Goal: Transaction & Acquisition: Purchase product/service

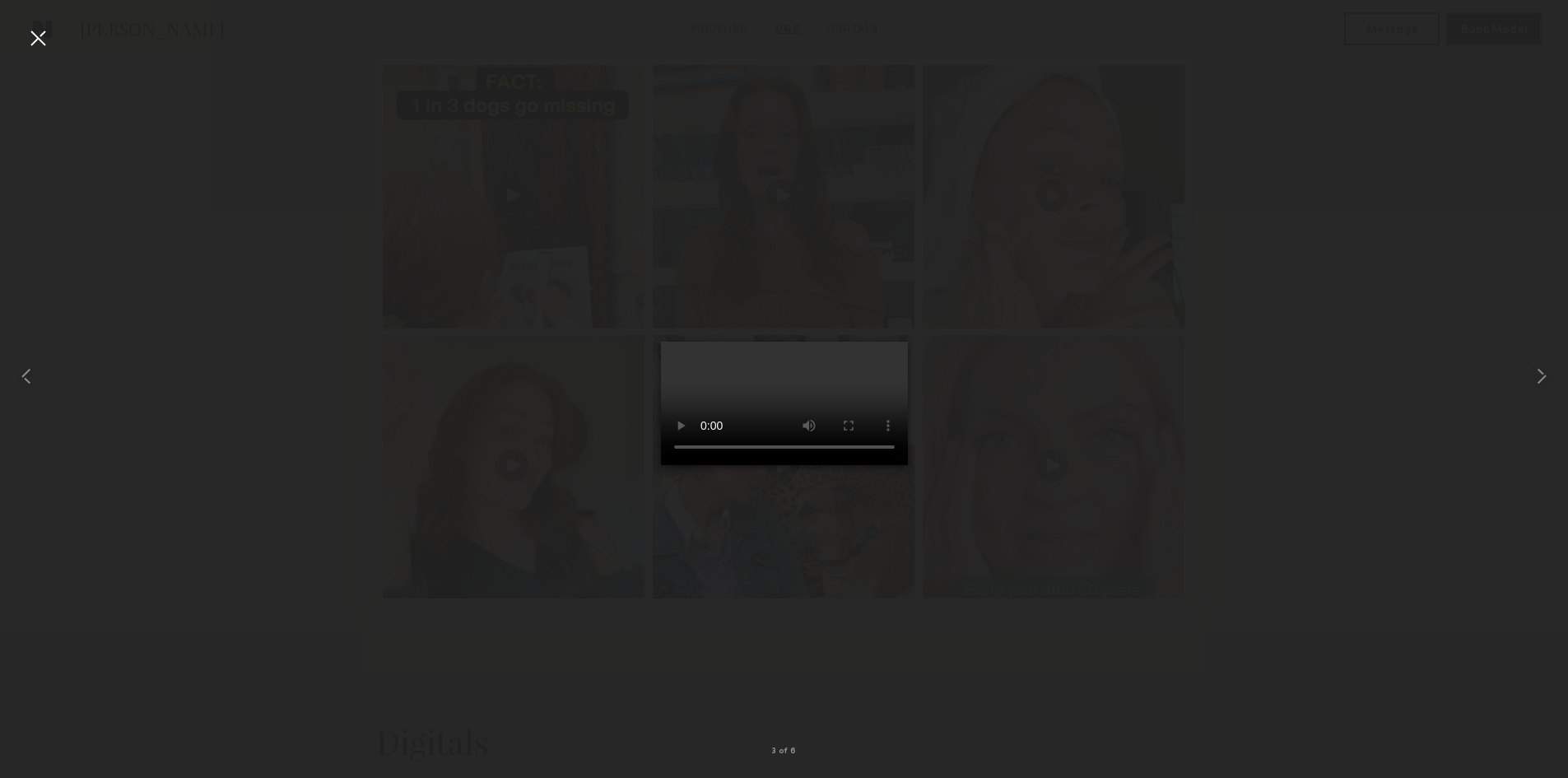
scroll to position [1729, 0]
click at [32, 48] on div at bounding box center [37, 37] width 26 height 26
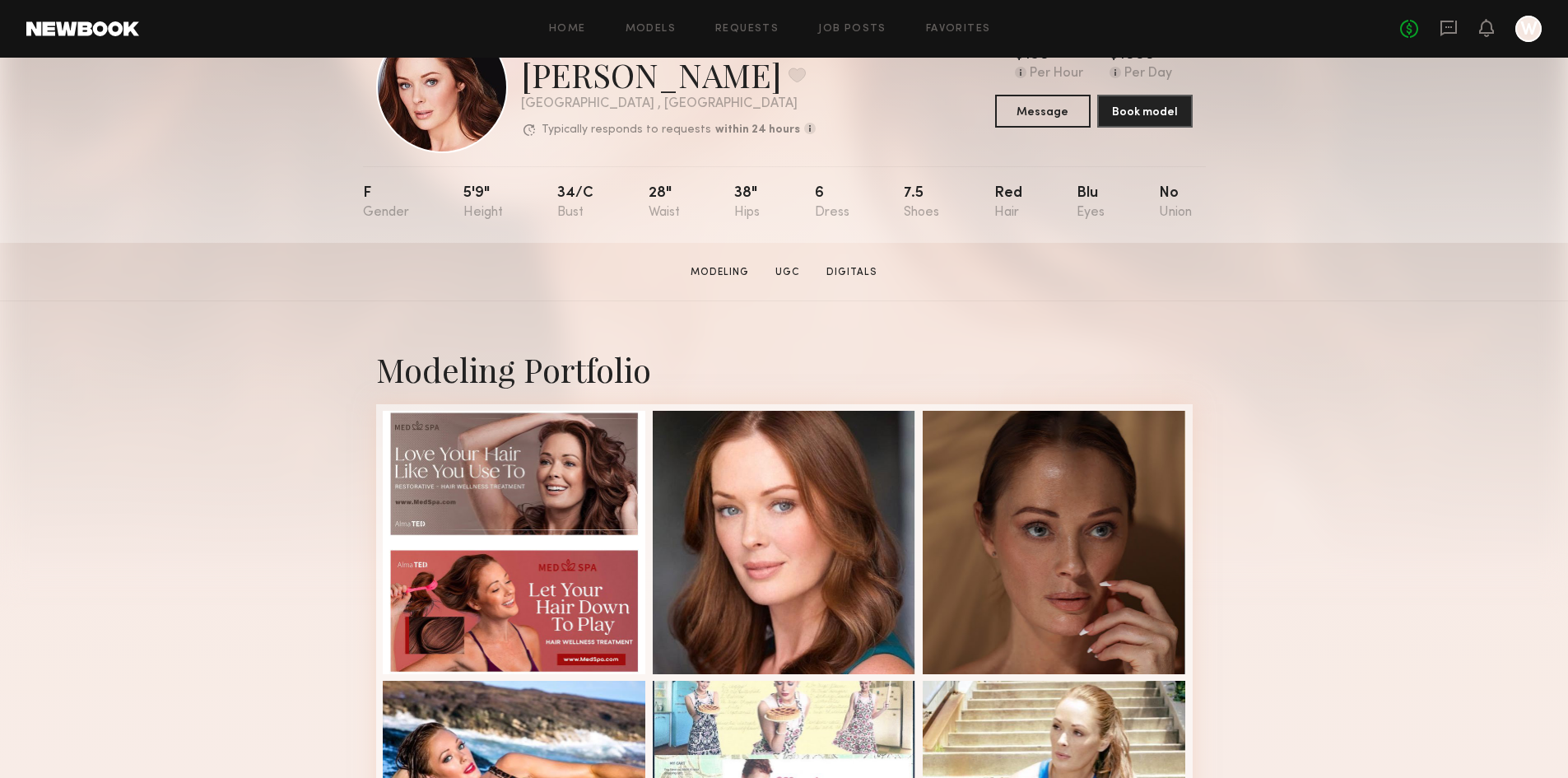
scroll to position [0, 0]
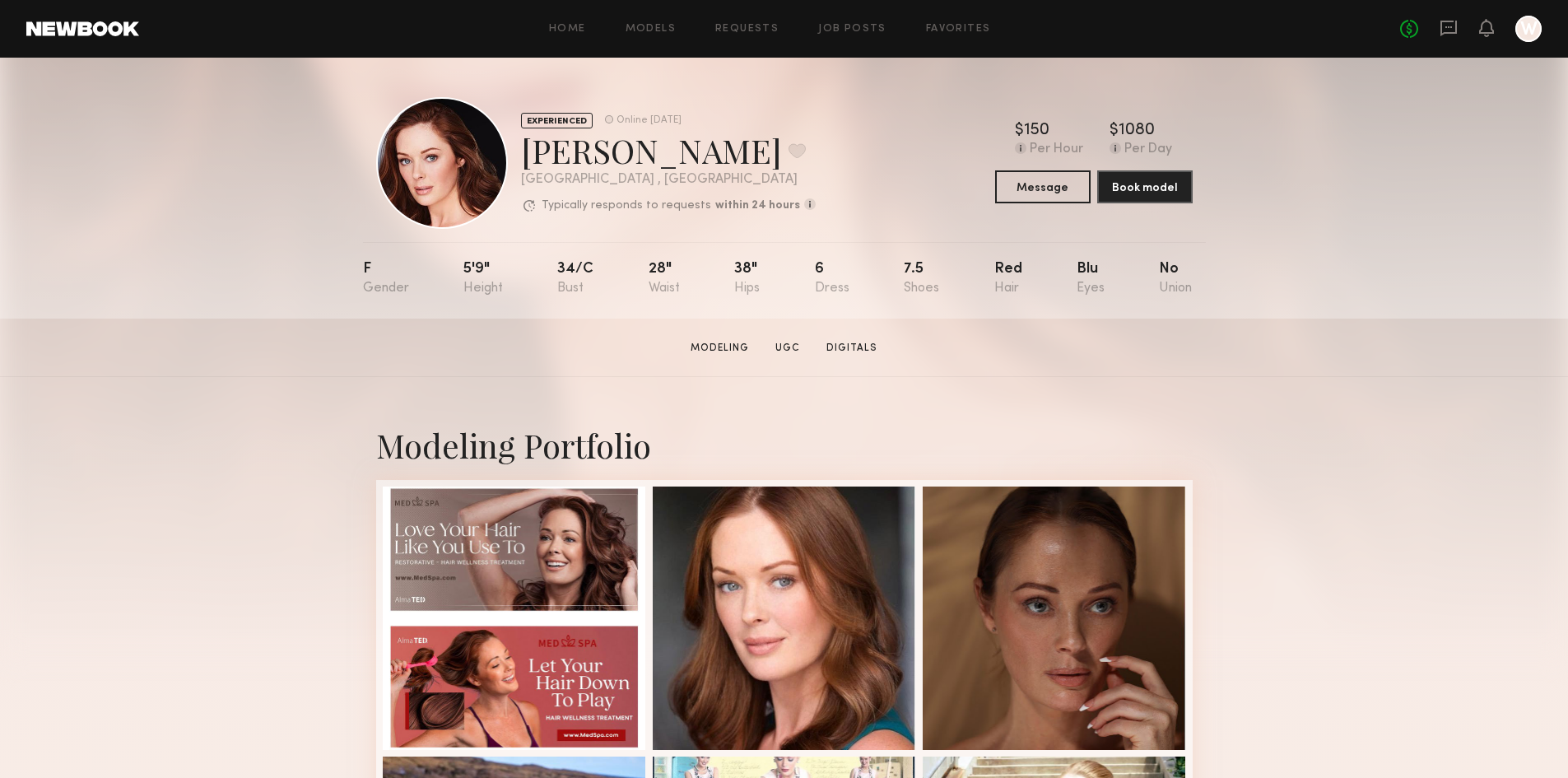
click at [67, 29] on link at bounding box center [83, 29] width 113 height 15
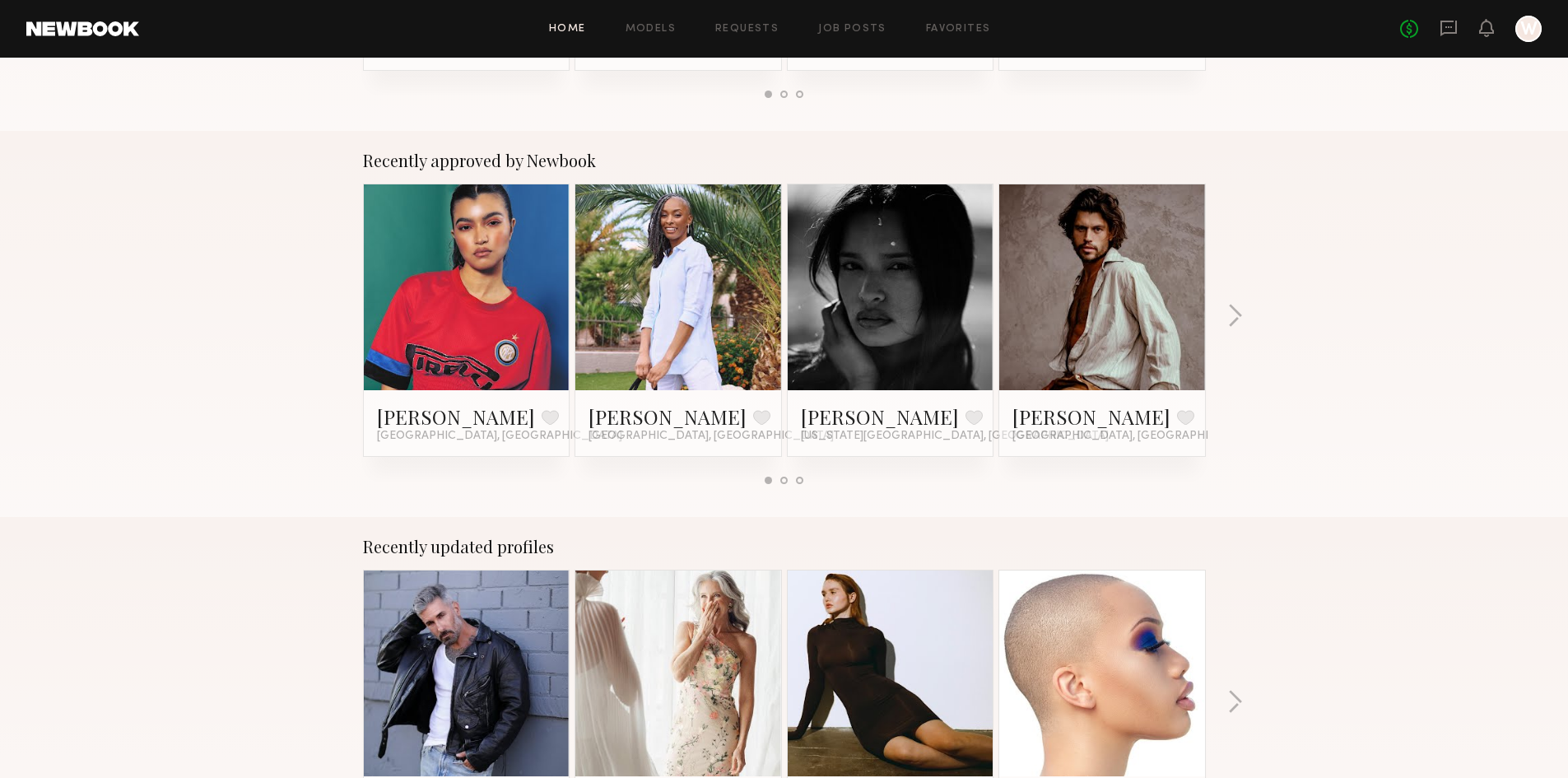
scroll to position [576, 0]
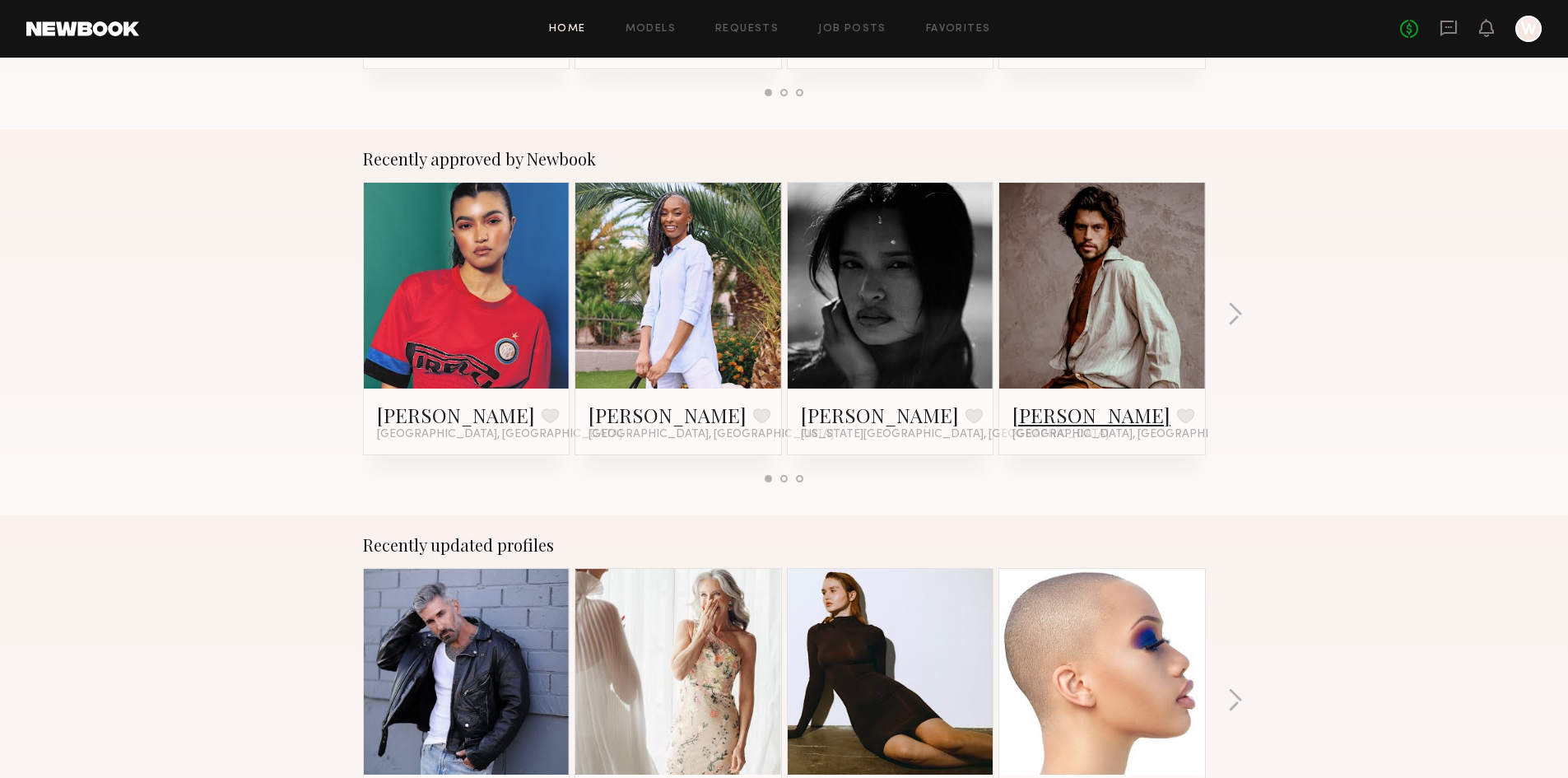
click at [1024, 418] on link "Will B." at bounding box center [1091, 414] width 158 height 26
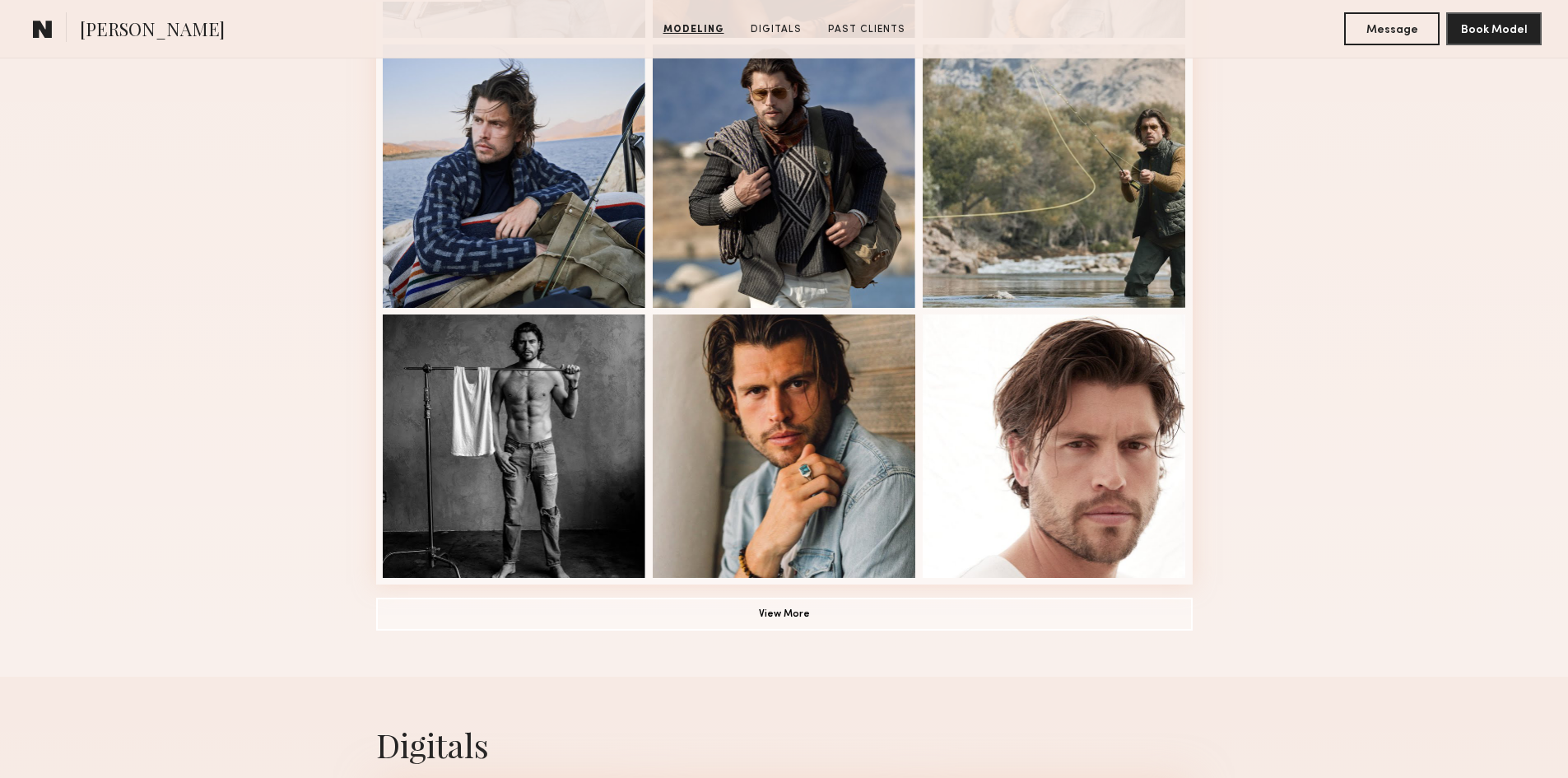
scroll to position [988, 0]
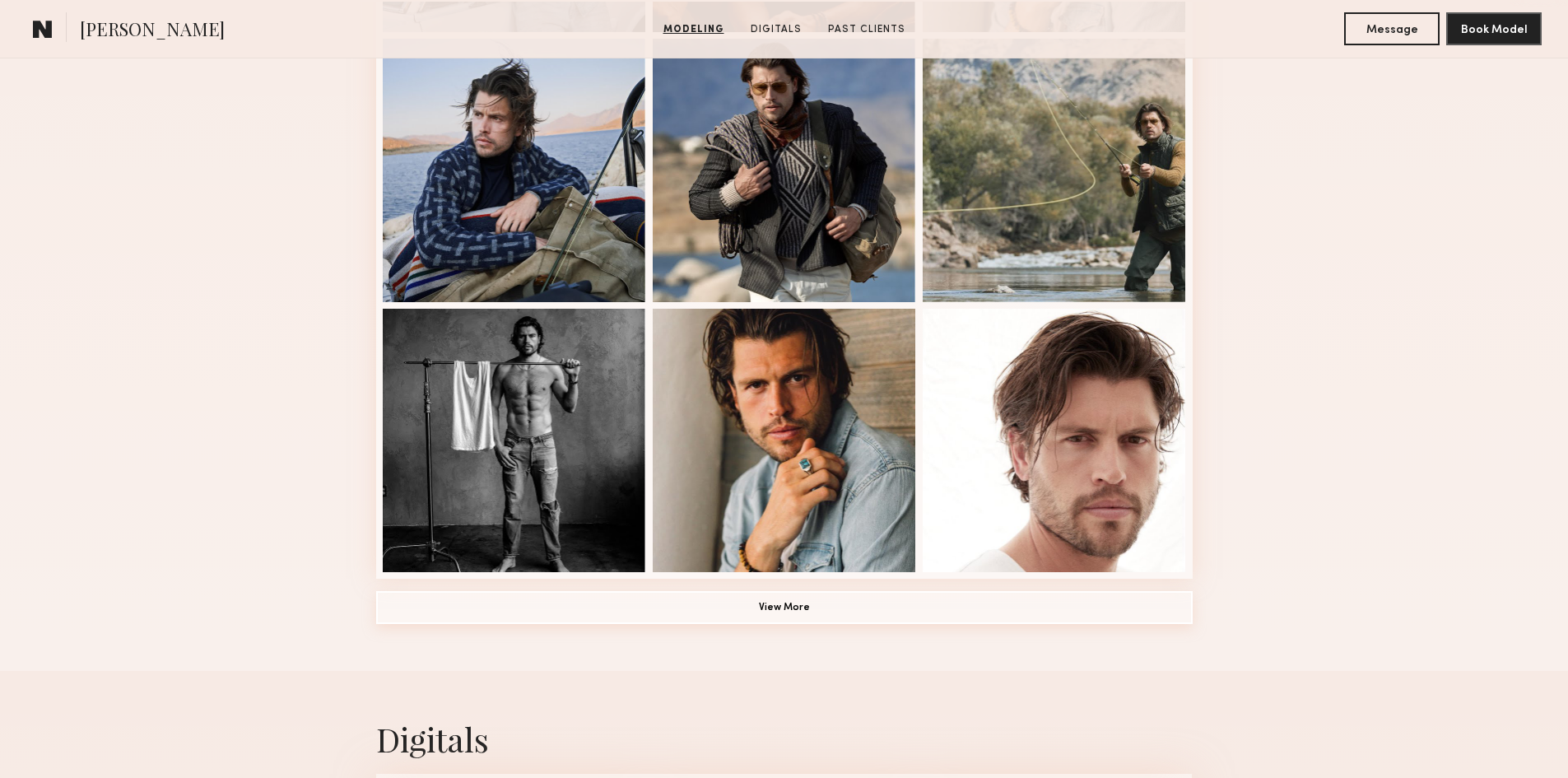
click at [795, 622] on button "View More" at bounding box center [785, 607] width 817 height 33
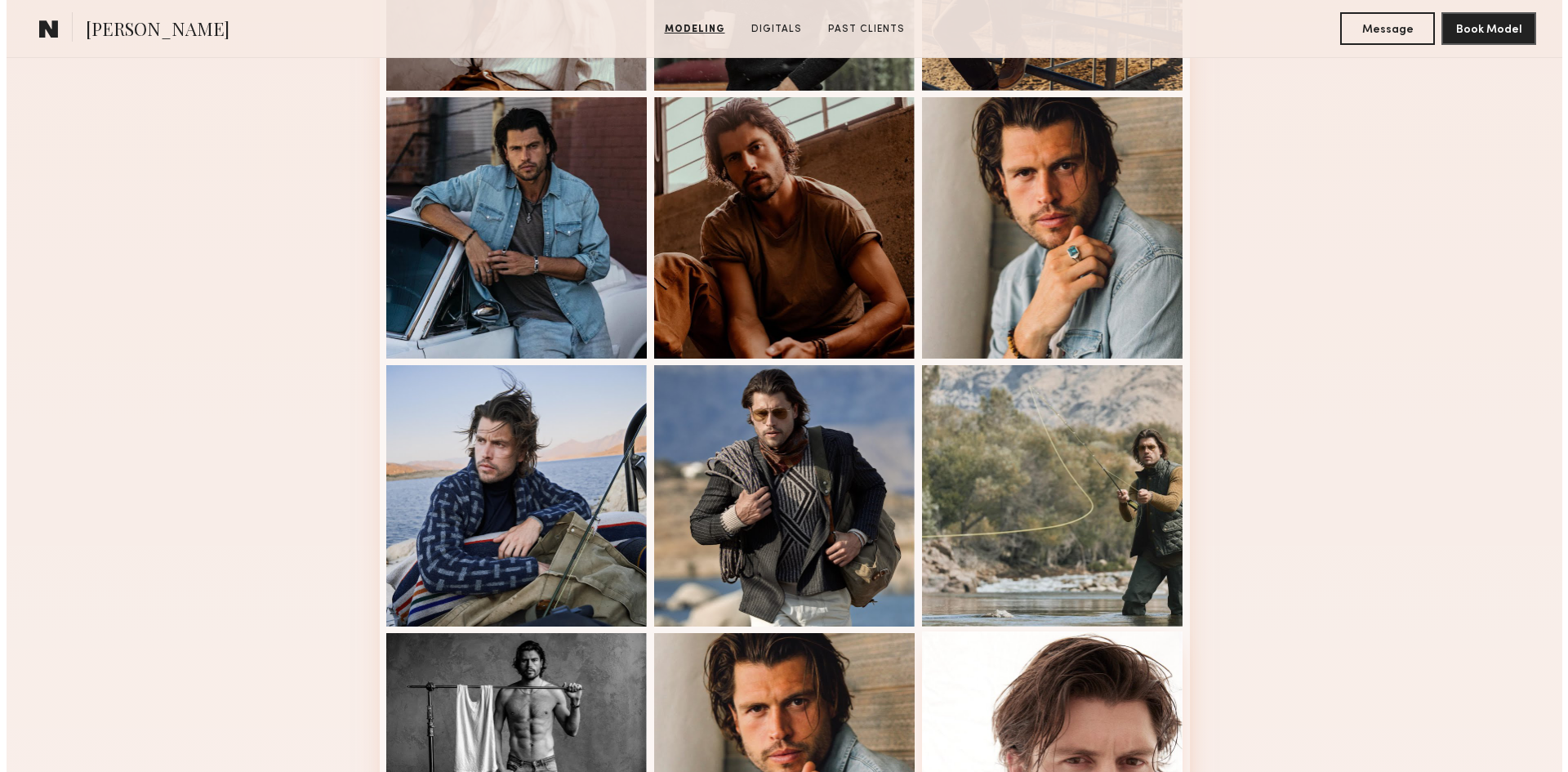
scroll to position [0, 0]
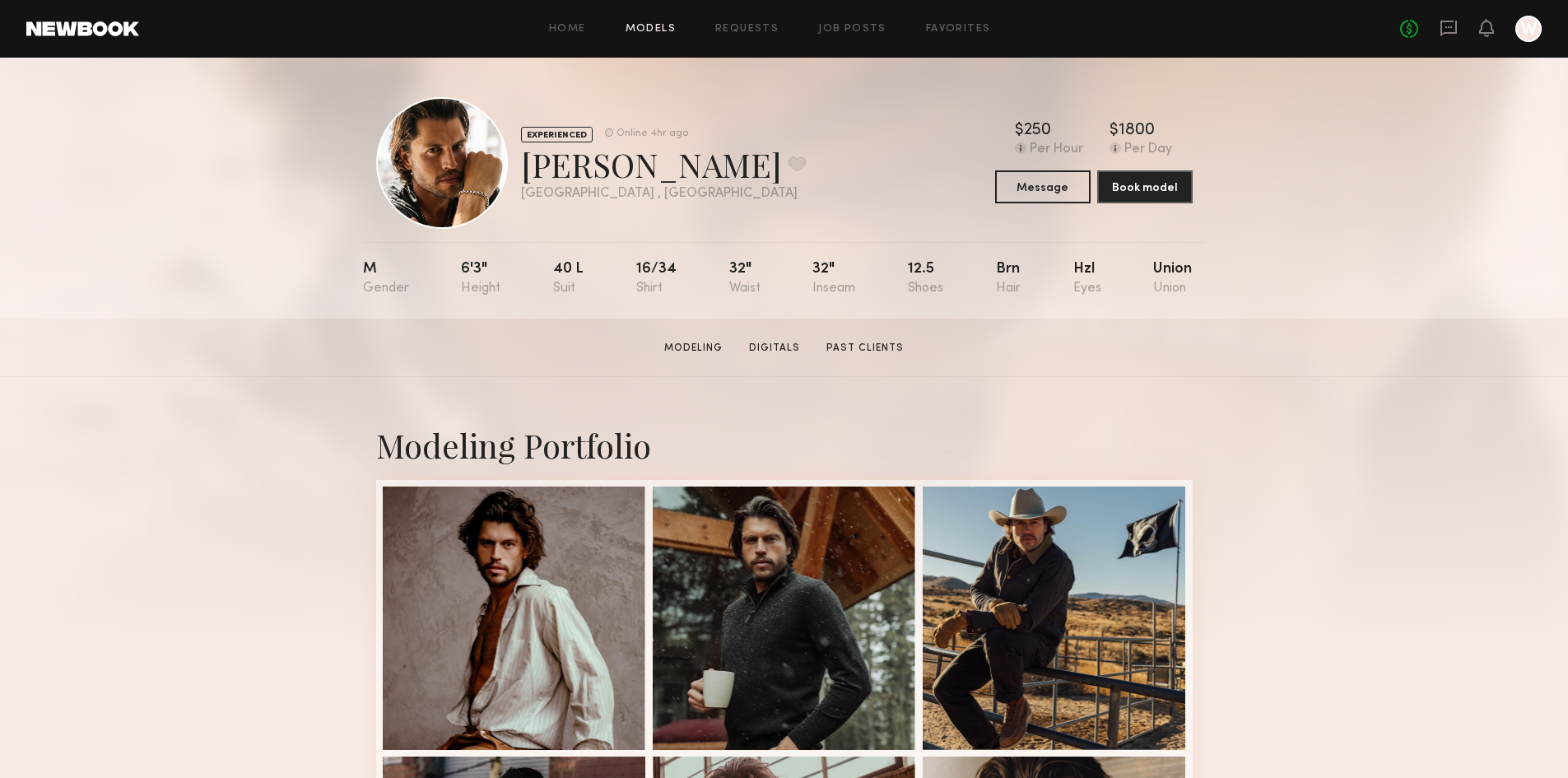
click at [643, 30] on link "Models" at bounding box center [651, 29] width 51 height 11
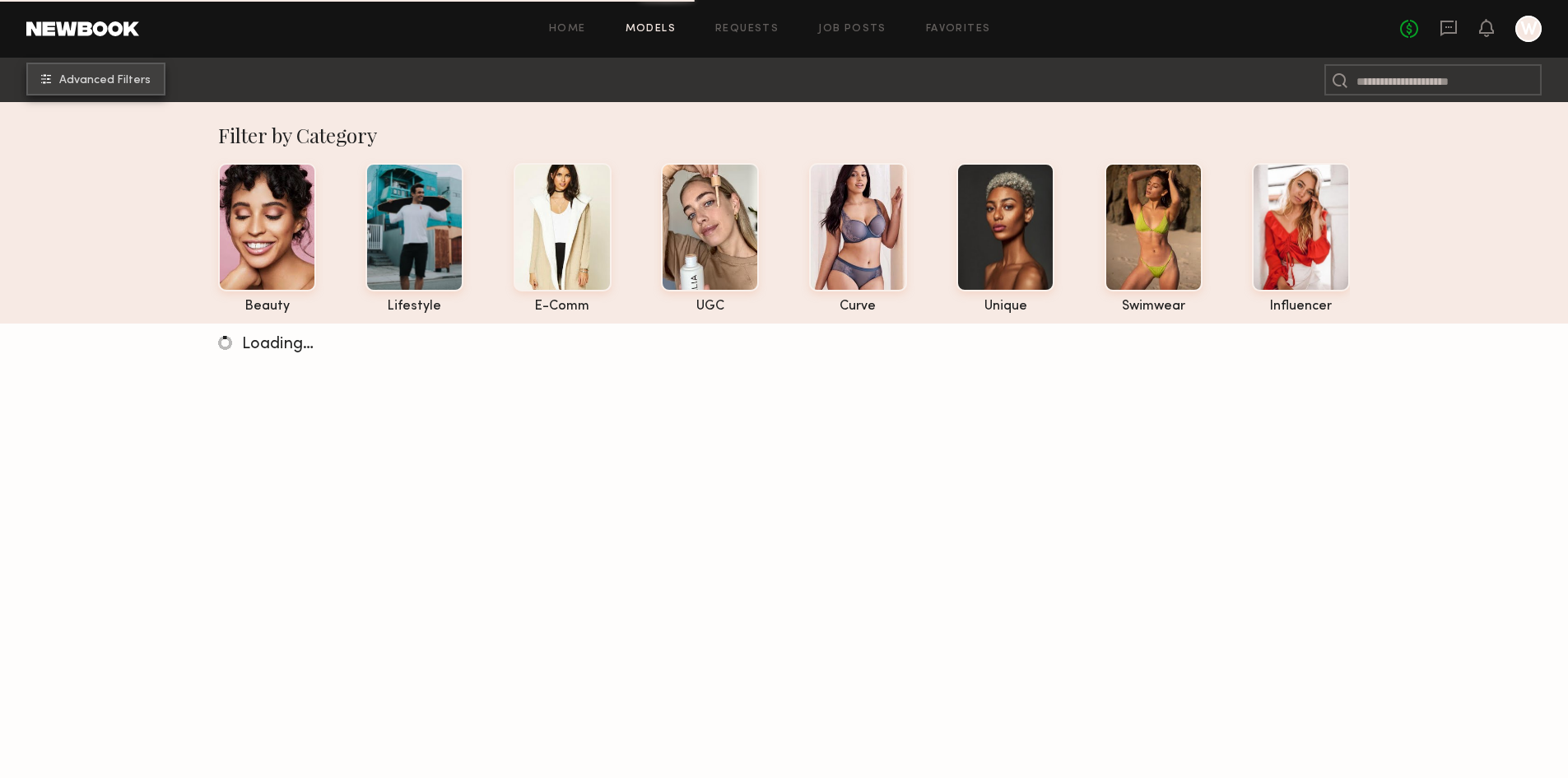
click at [77, 82] on span "Advanced Filters" at bounding box center [104, 81] width 92 height 12
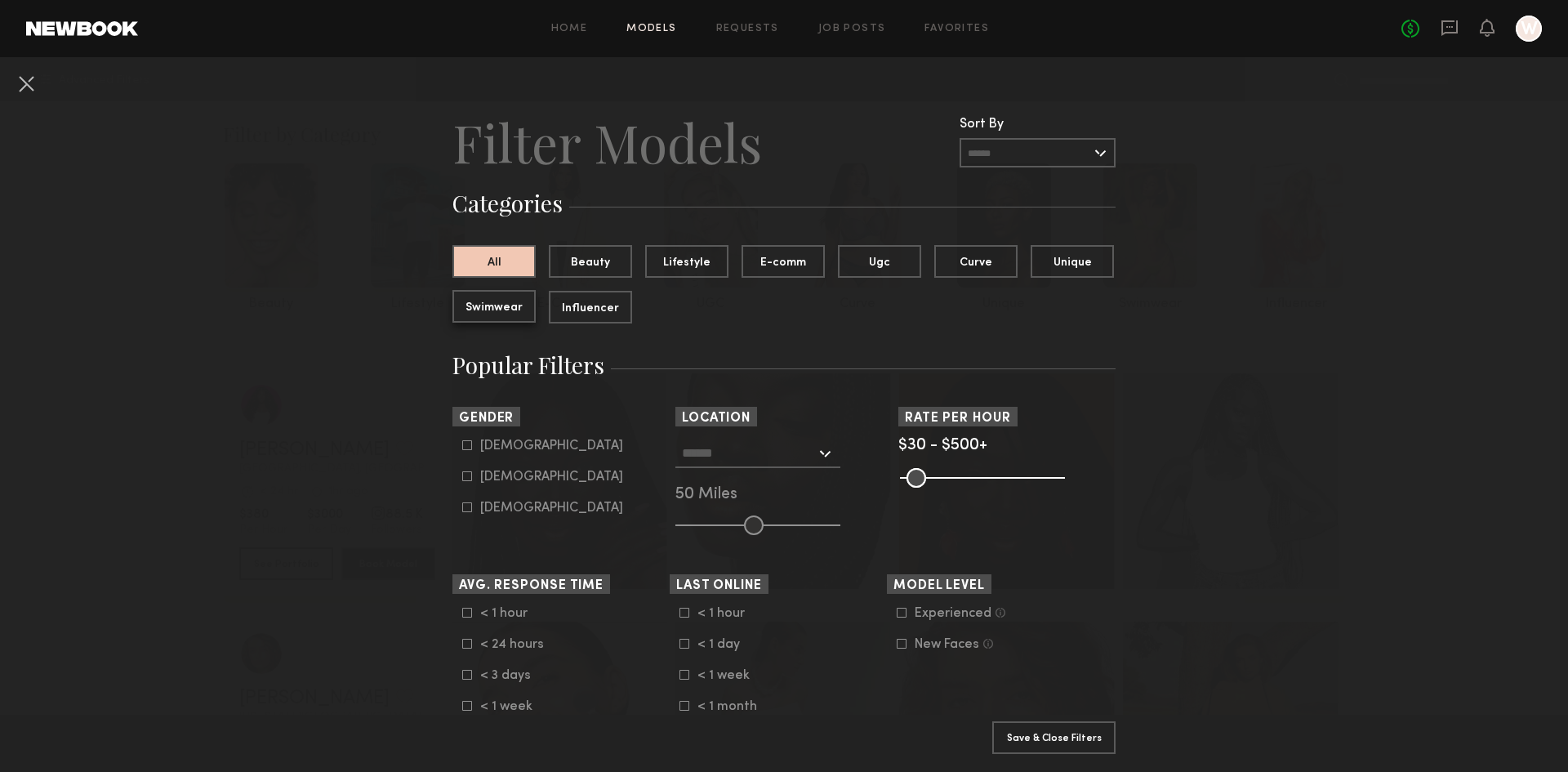
click at [488, 307] on button "Swimwear" at bounding box center [495, 306] width 84 height 33
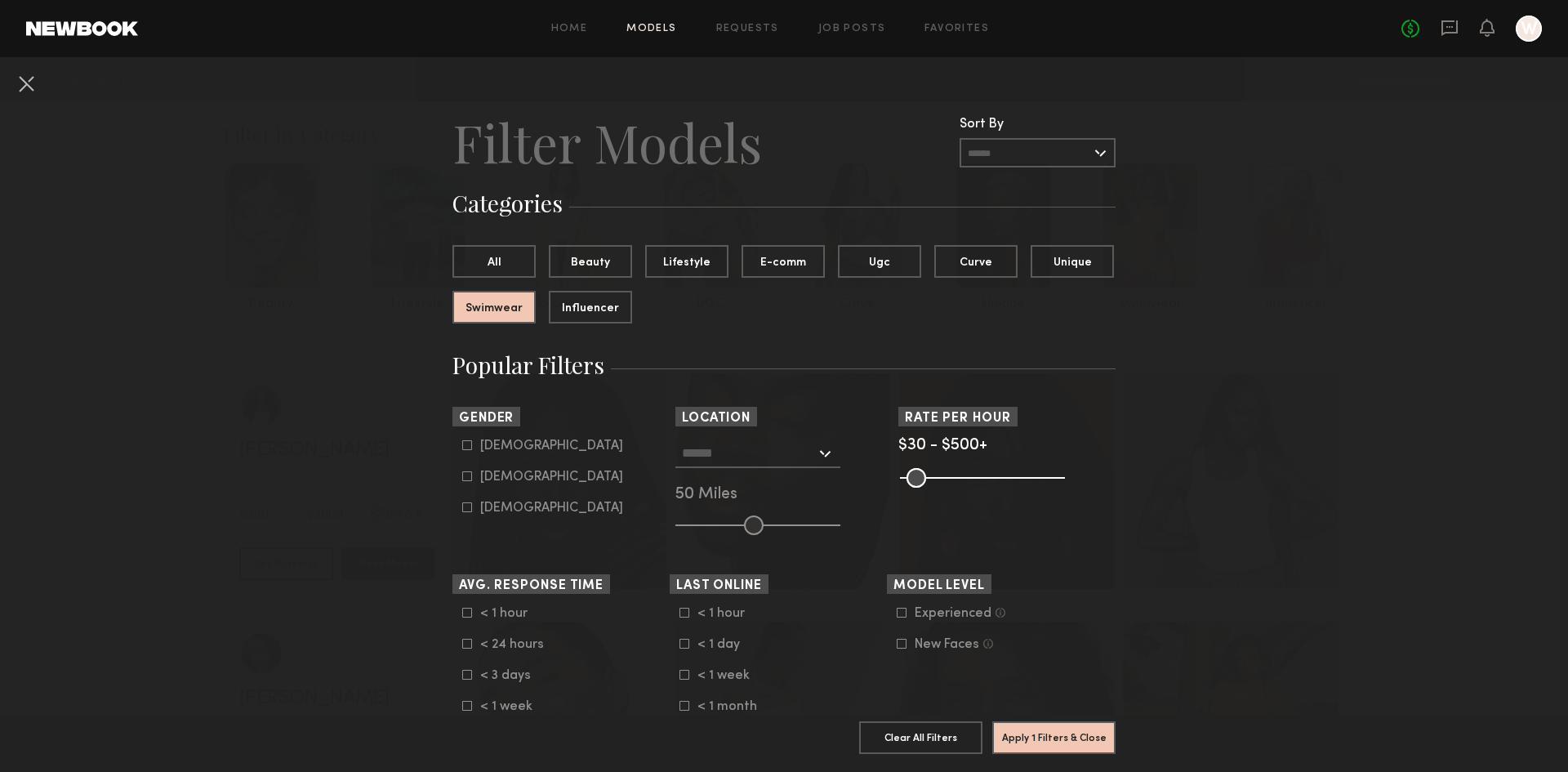
click at [464, 451] on common-framework-checkbox "Male" at bounding box center [566, 446] width 207 height 15
click at [464, 448] on icon at bounding box center [467, 445] width 10 height 10
type input "*"
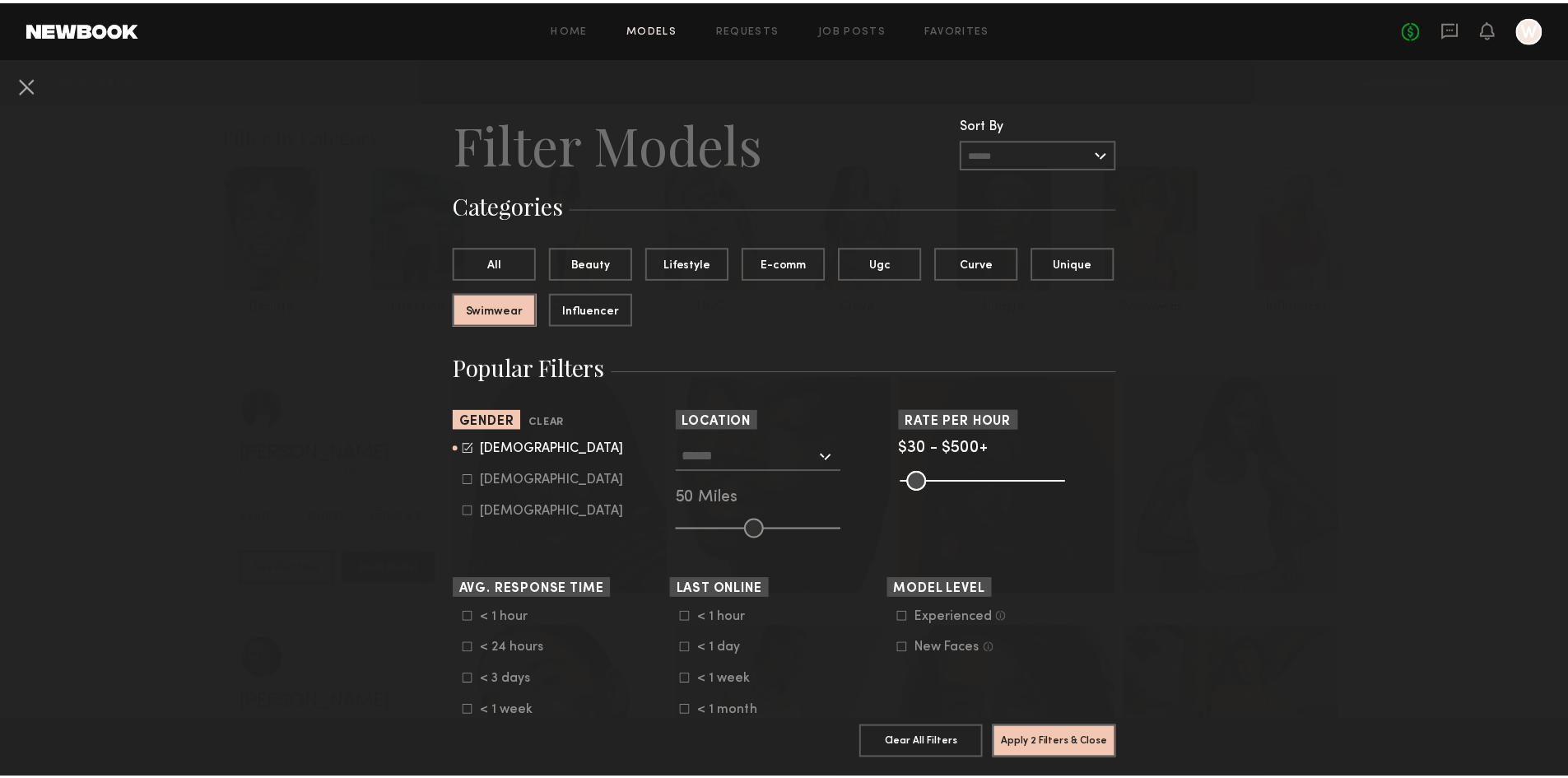
scroll to position [83, 0]
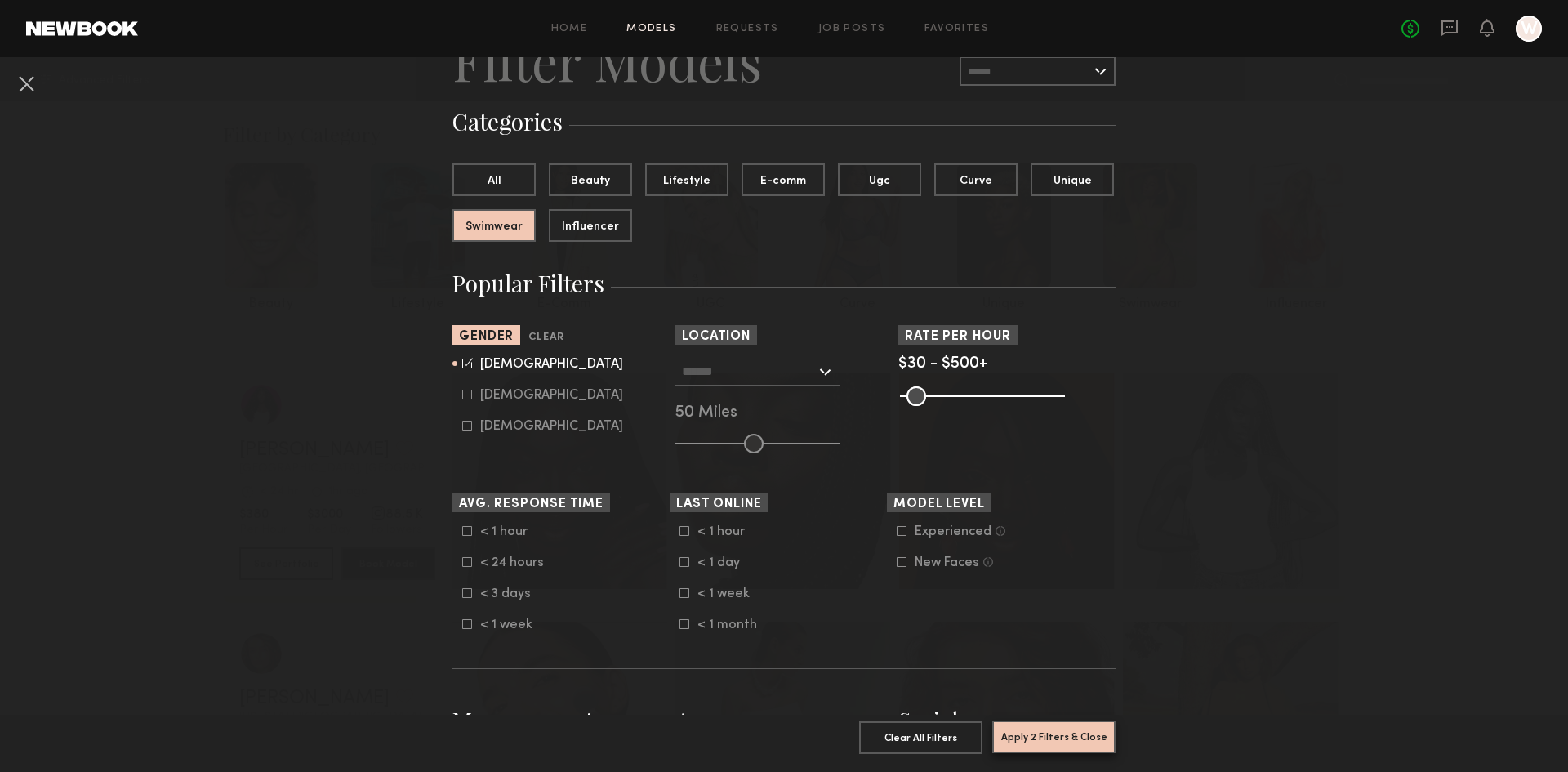
click at [1043, 727] on button "Apply 2 Filters & Close" at bounding box center [1054, 736] width 124 height 33
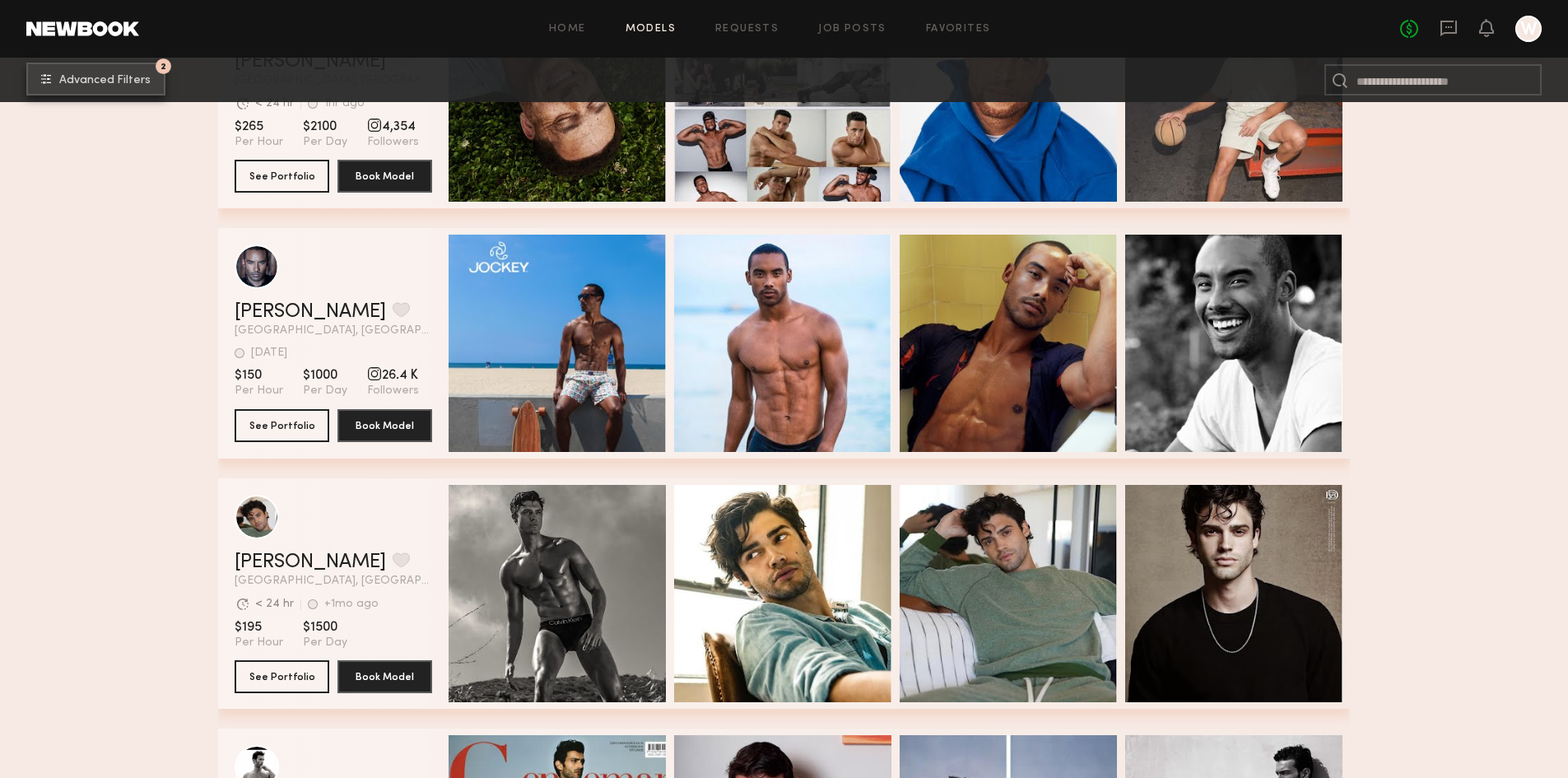
scroll to position [1153, 0]
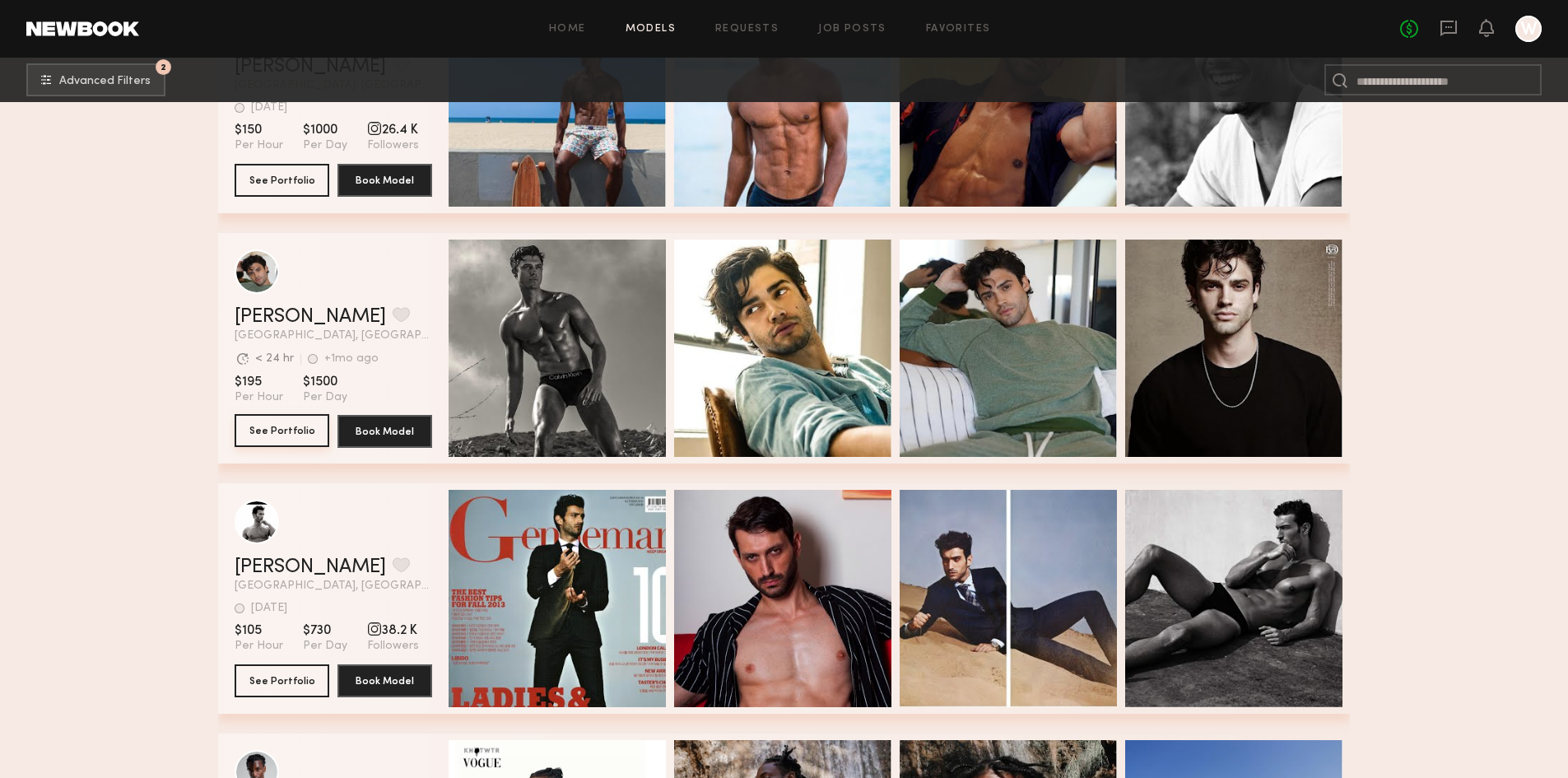
click at [284, 433] on button "See Portfolio" at bounding box center [282, 430] width 94 height 33
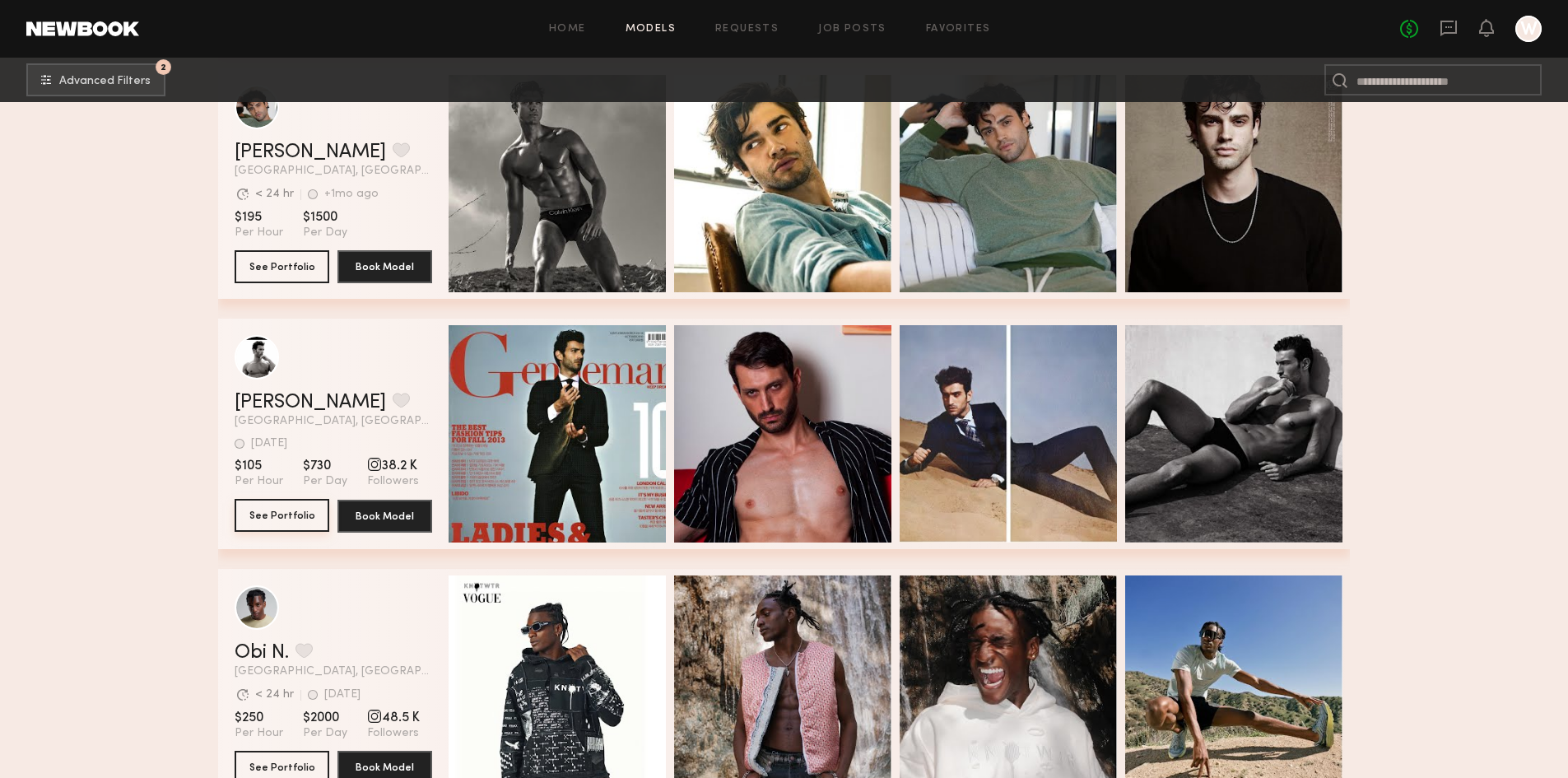
click at [296, 532] on button "See Portfolio" at bounding box center [282, 514] width 94 height 33
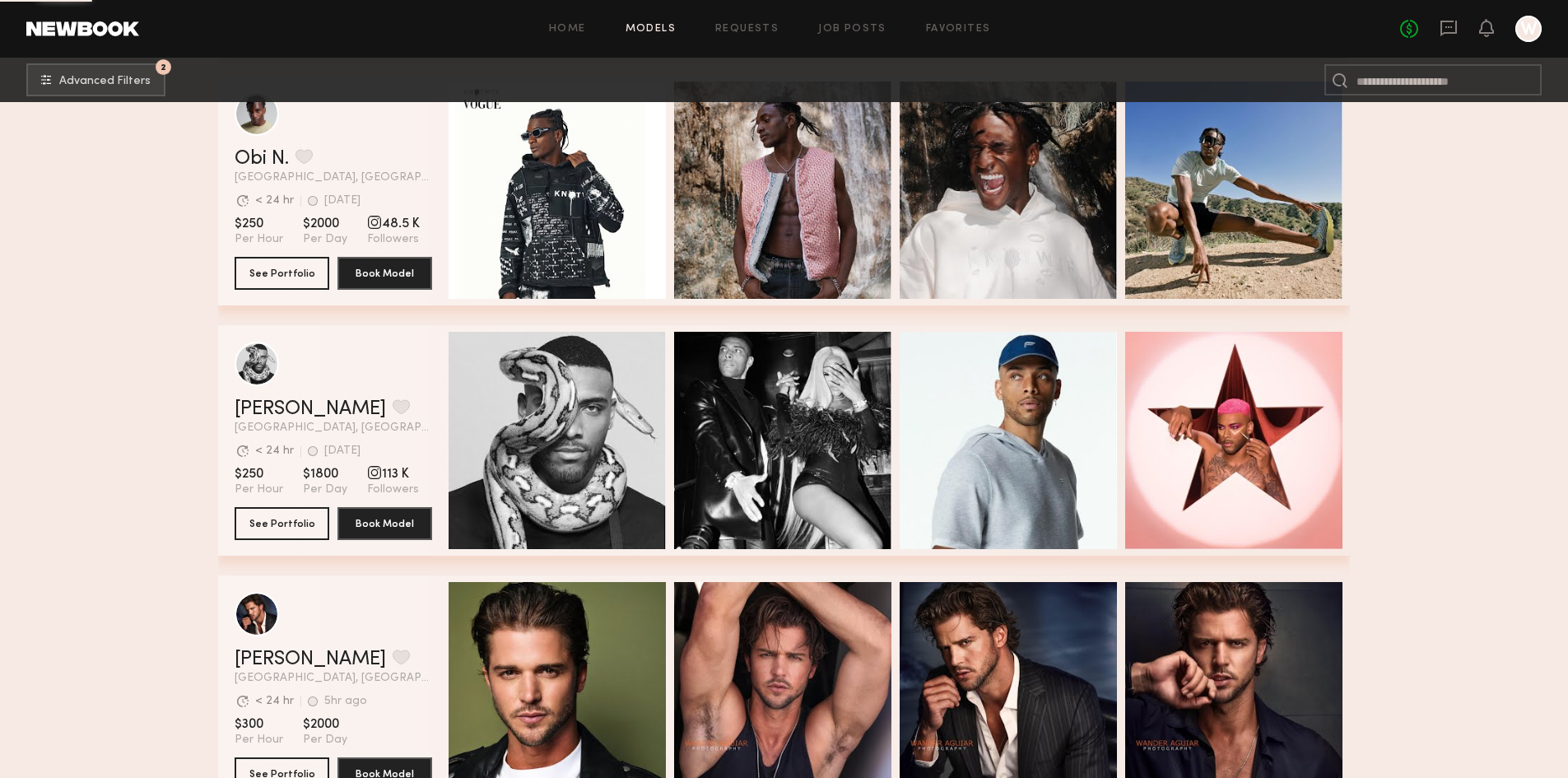
scroll to position [2140, 0]
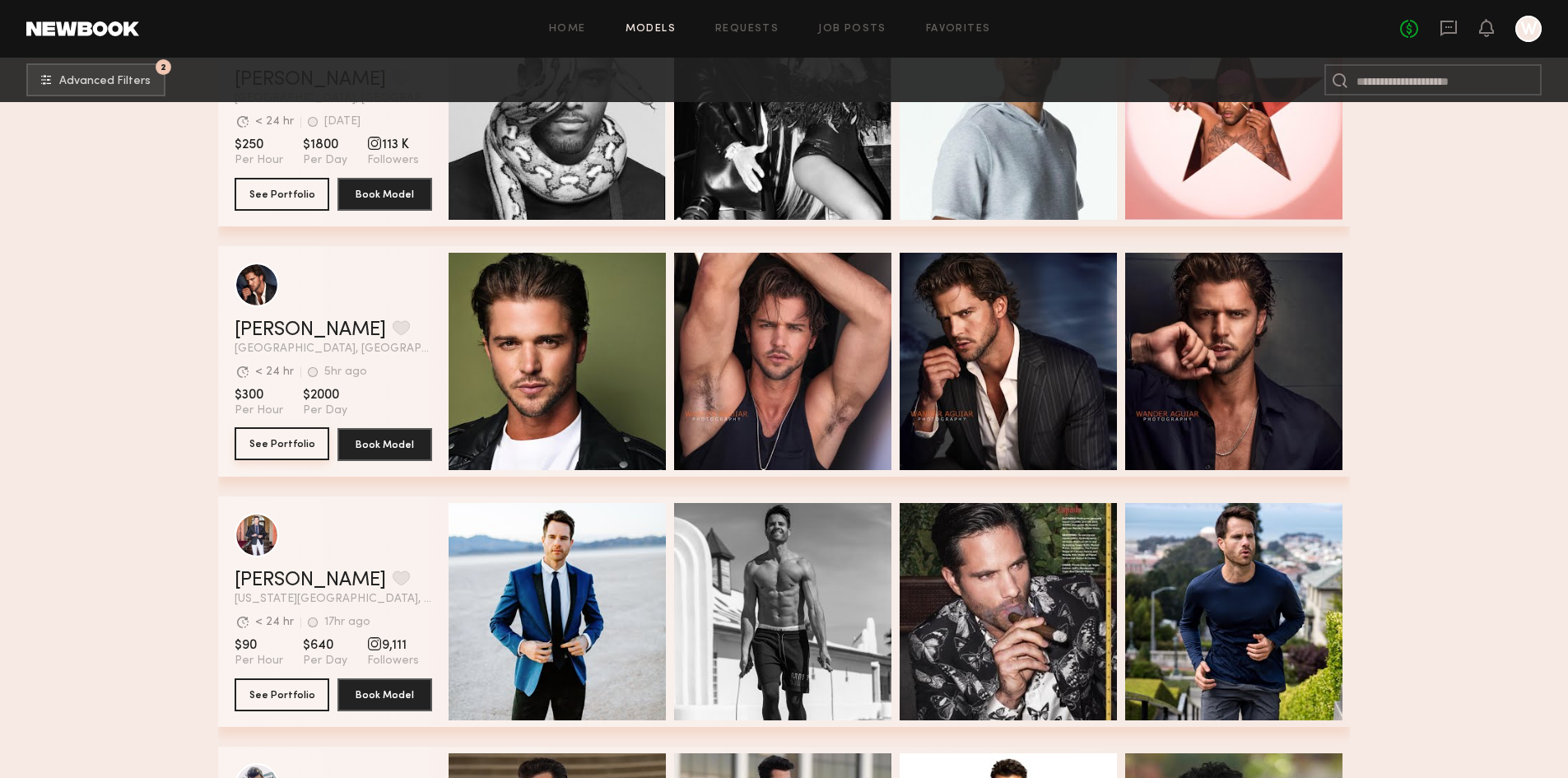
click at [269, 446] on button "See Portfolio" at bounding box center [282, 443] width 94 height 33
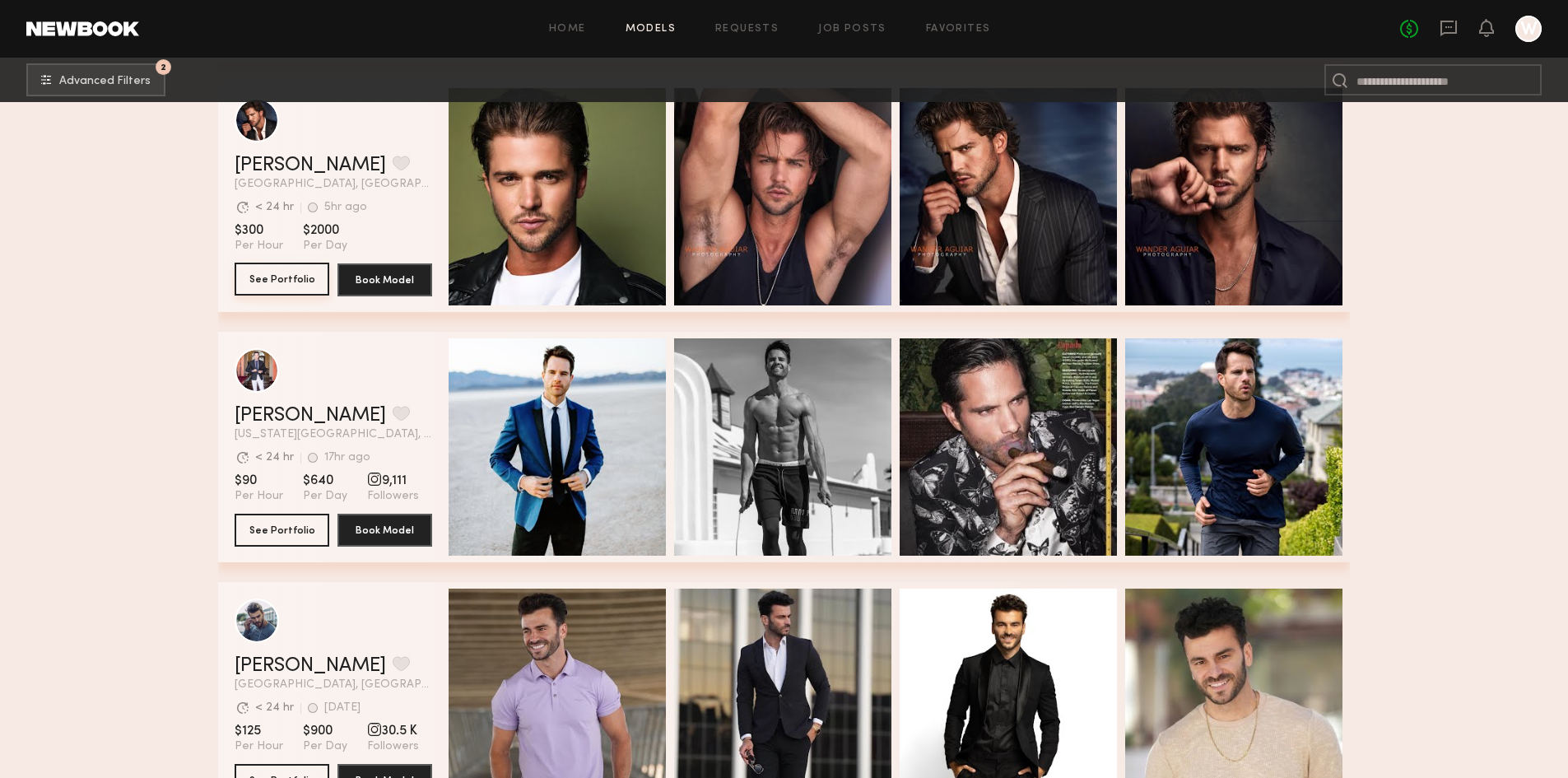
scroll to position [2387, 0]
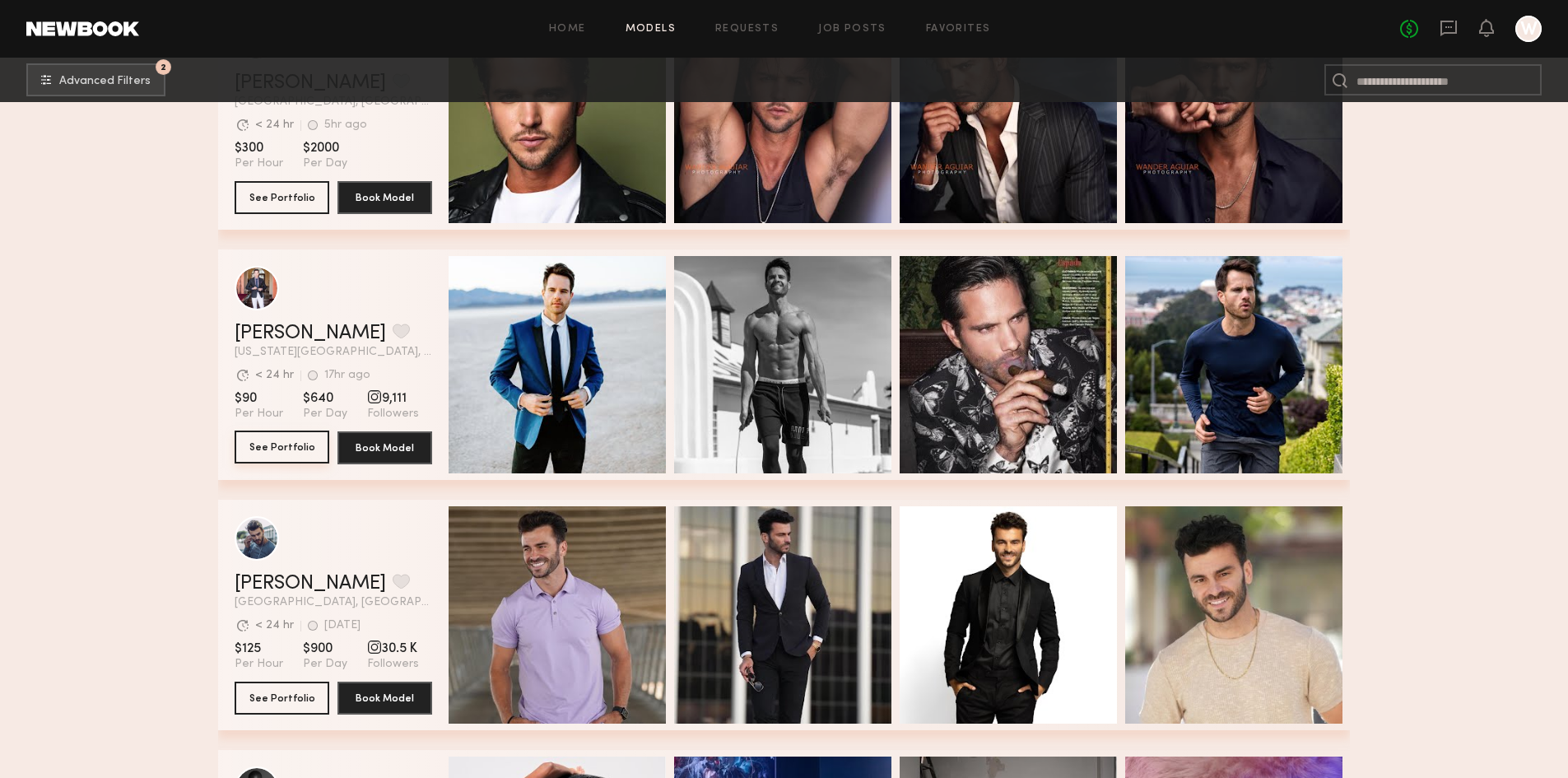
click at [275, 450] on button "See Portfolio" at bounding box center [282, 446] width 94 height 33
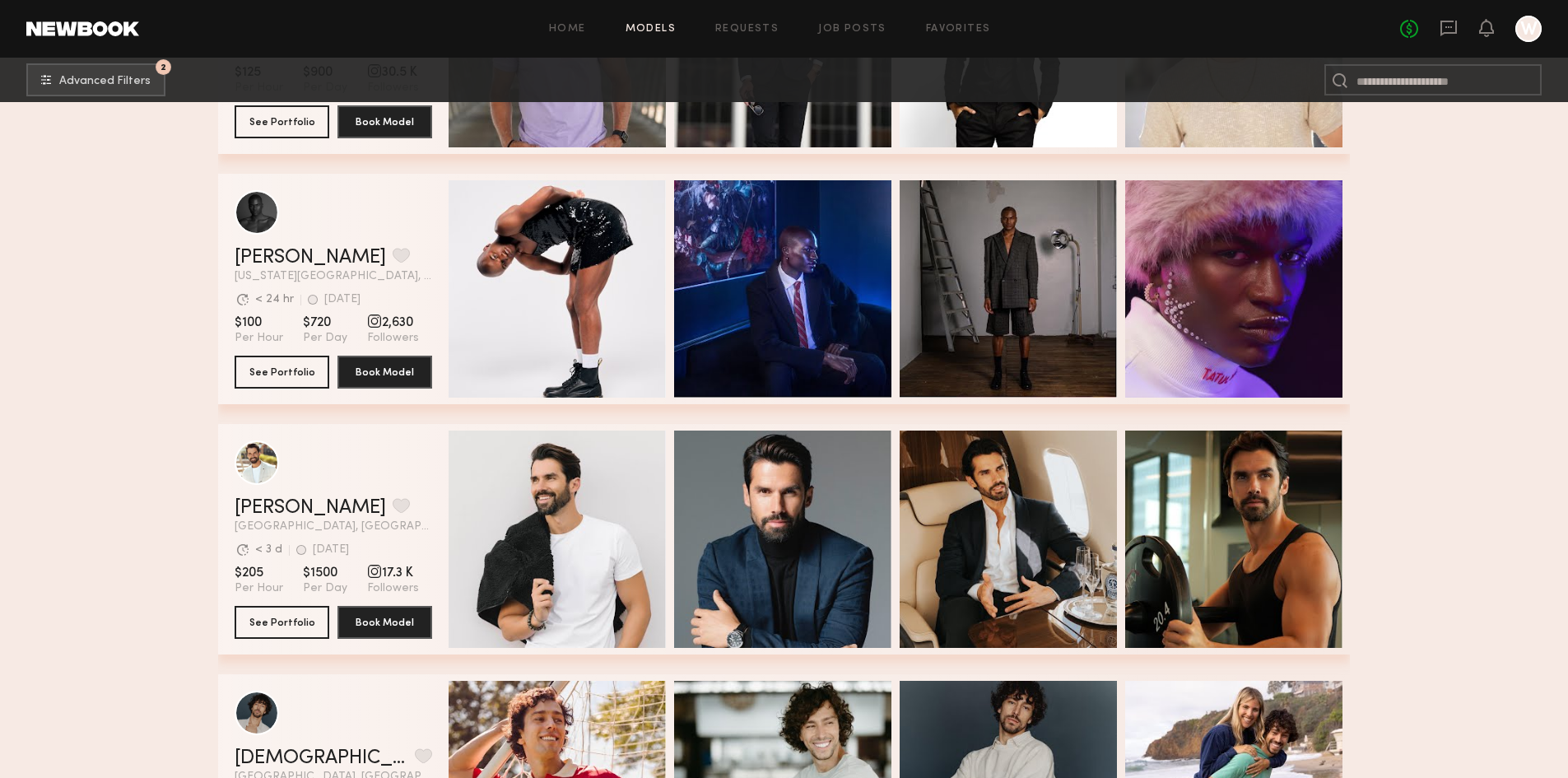
scroll to position [3211, 0]
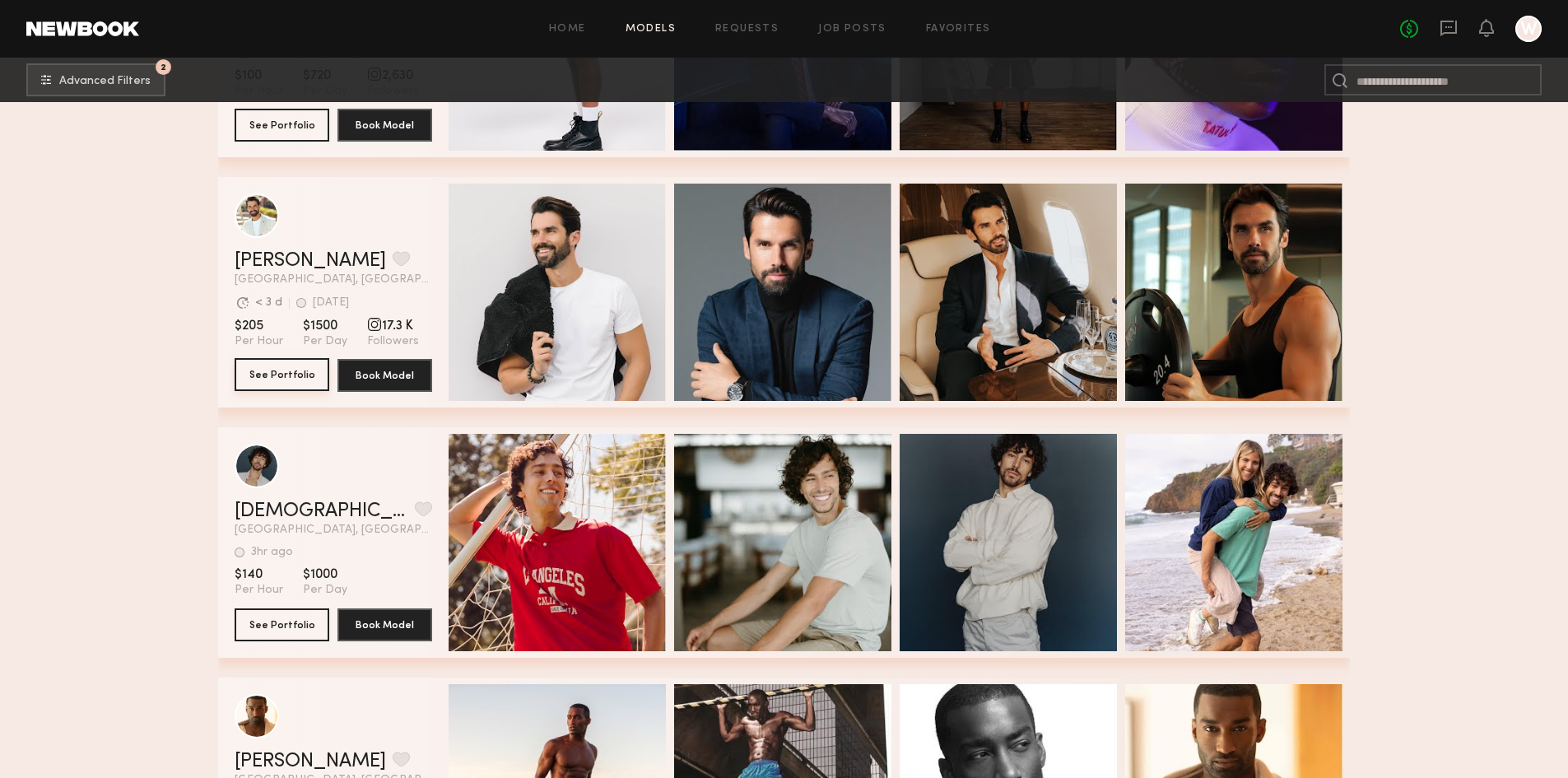
click at [277, 381] on button "See Portfolio" at bounding box center [282, 374] width 94 height 33
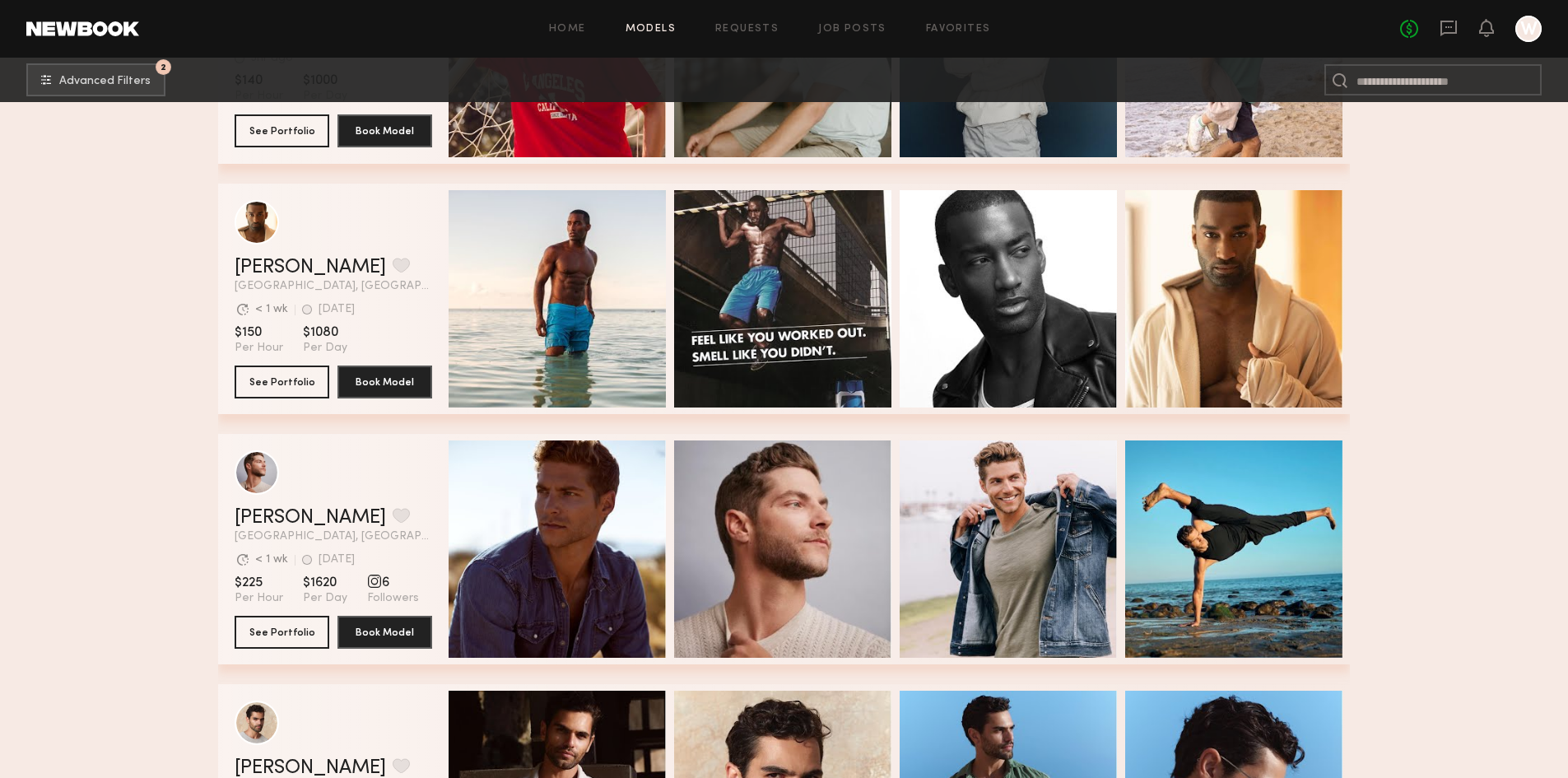
scroll to position [3869, 0]
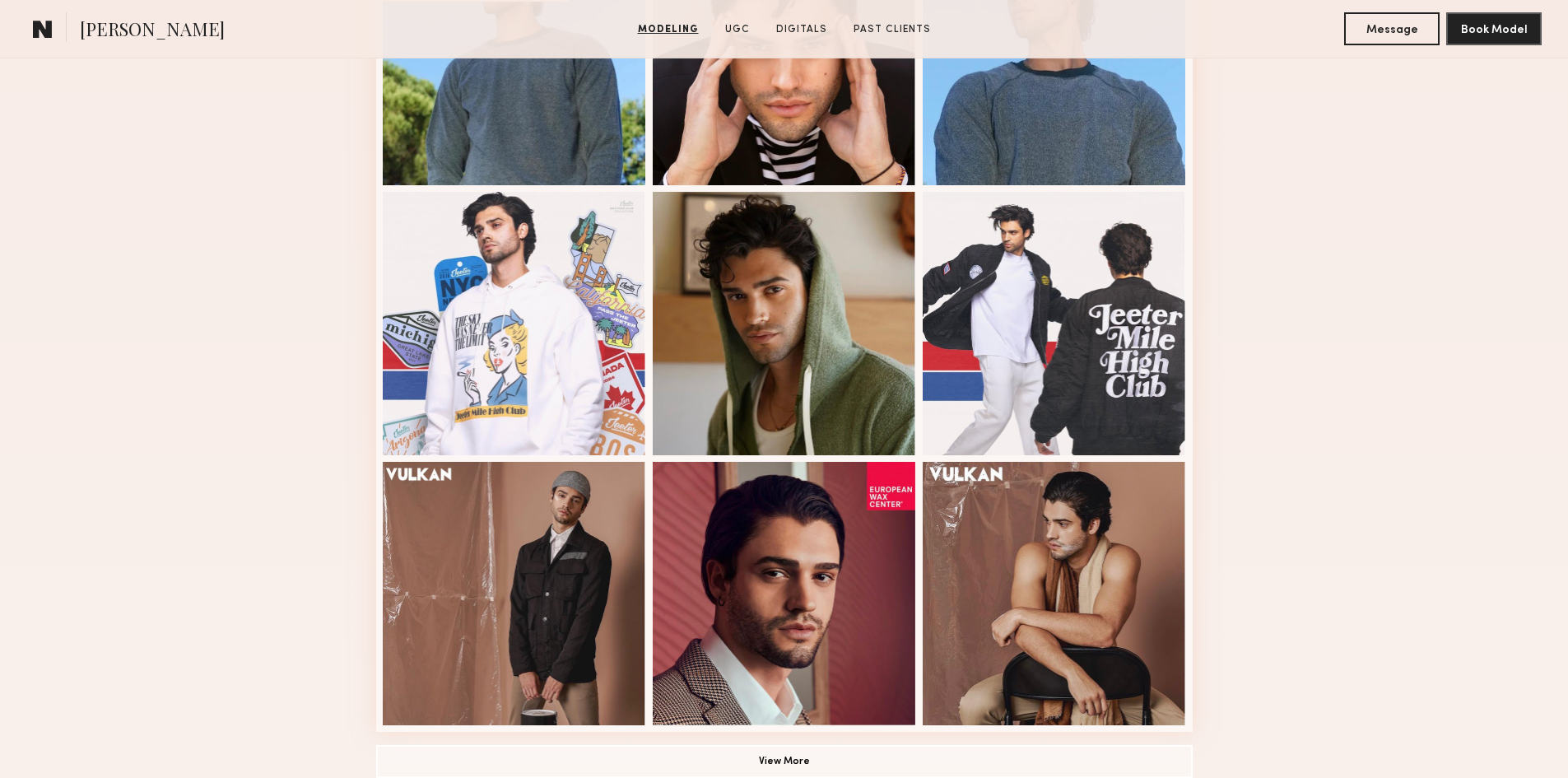
scroll to position [1070, 0]
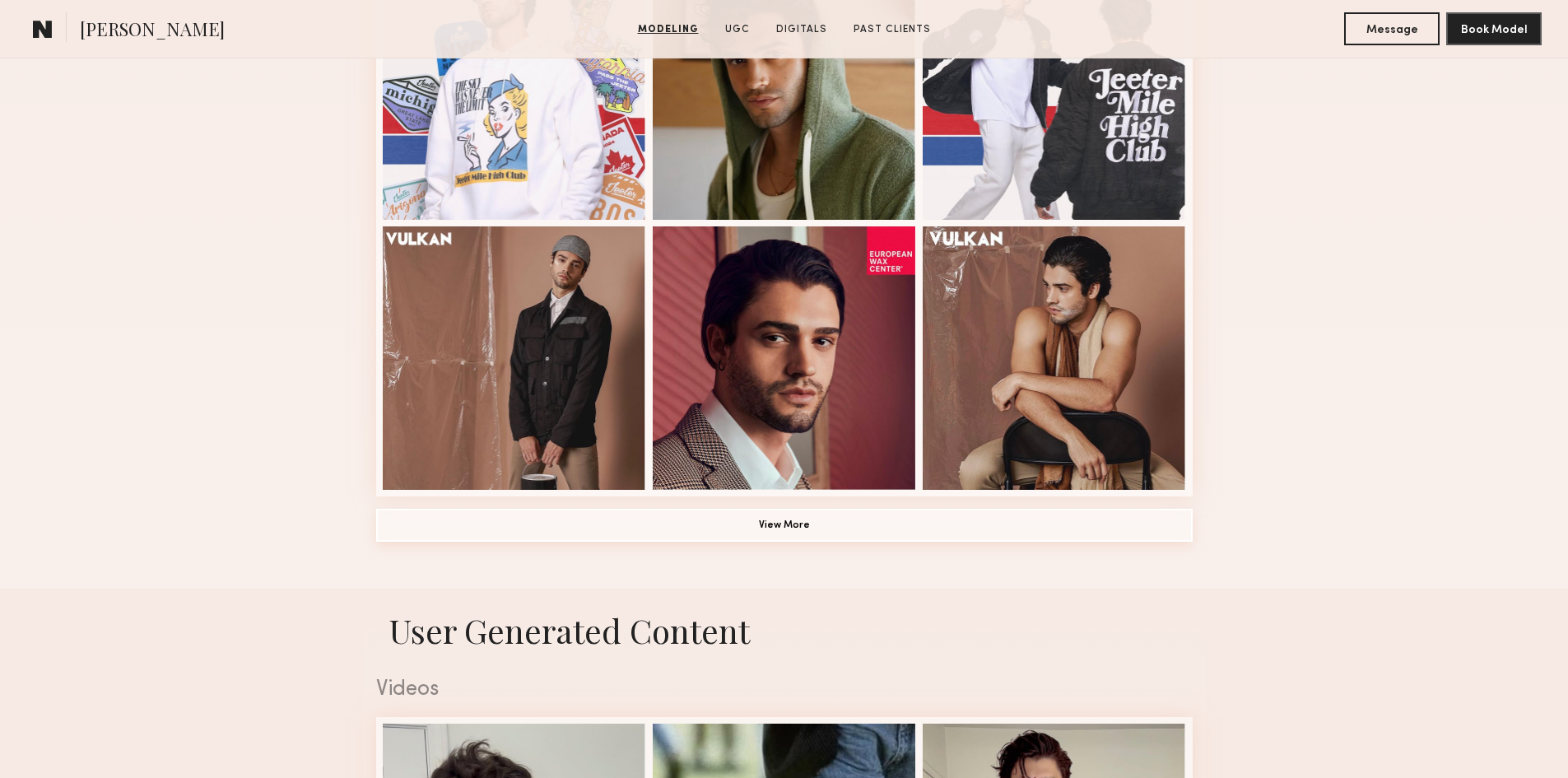
click at [755, 528] on button "View More" at bounding box center [785, 525] width 817 height 33
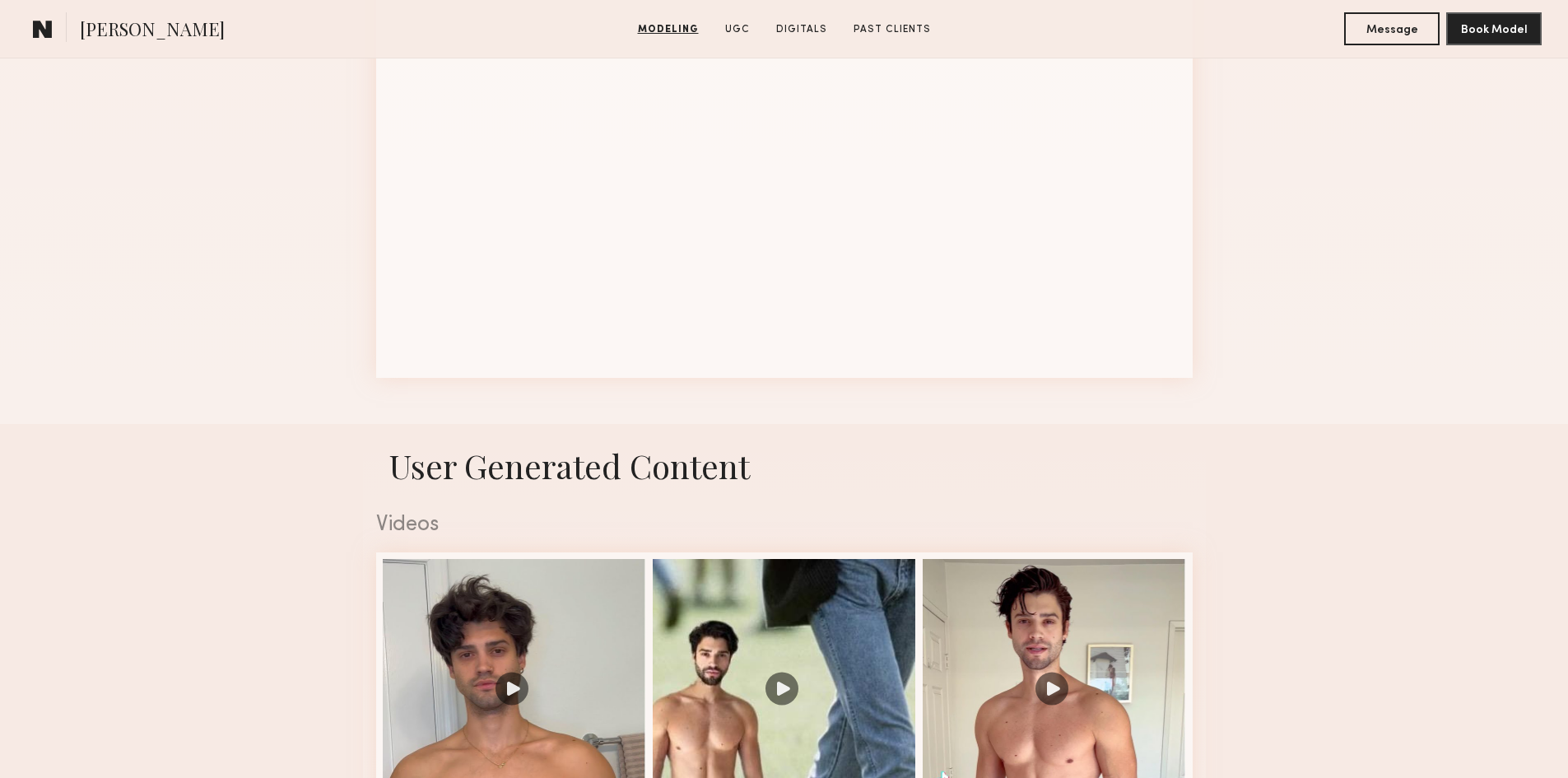
scroll to position [2058, 0]
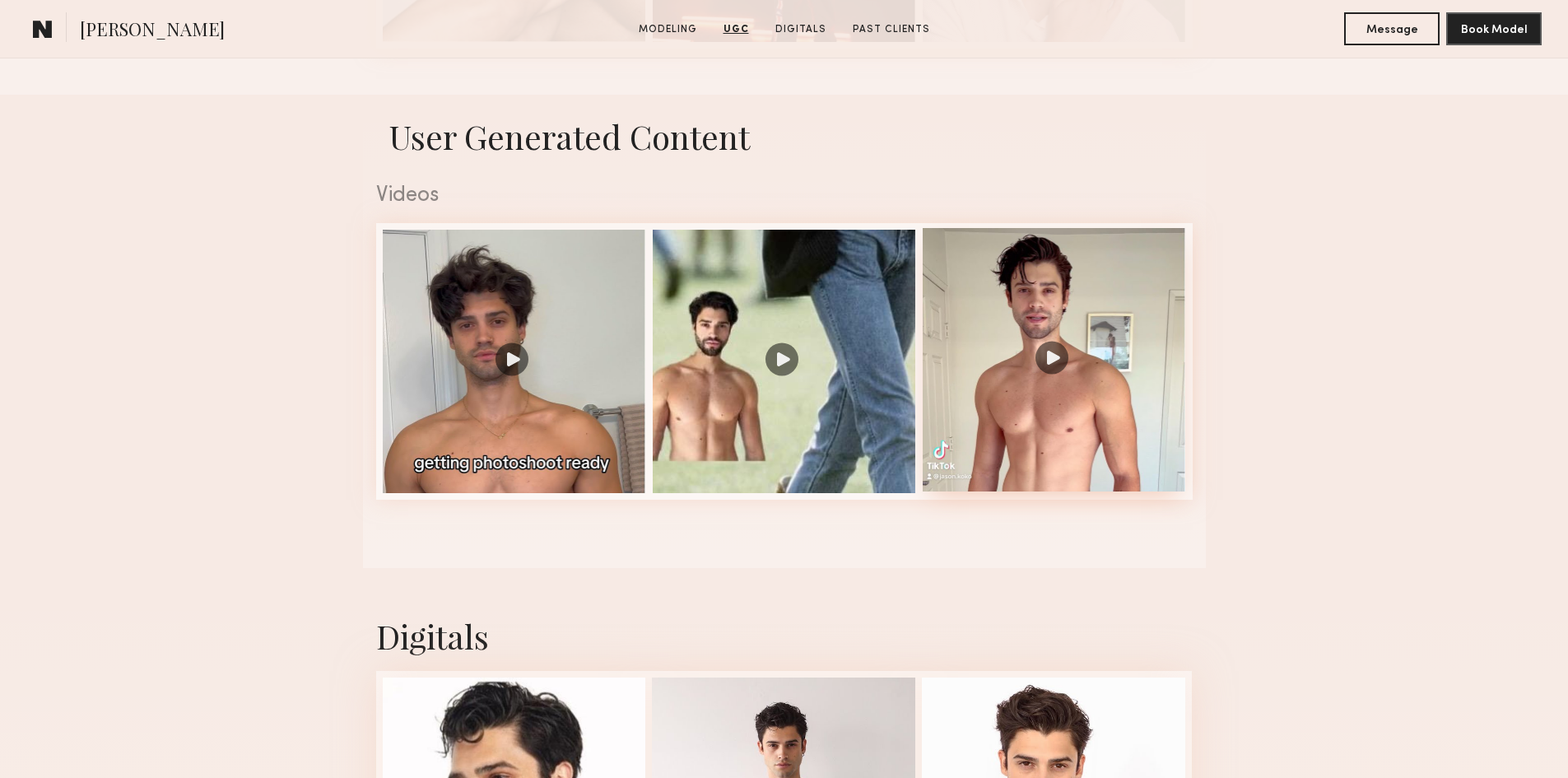
click at [1043, 387] on div at bounding box center [1054, 360] width 264 height 264
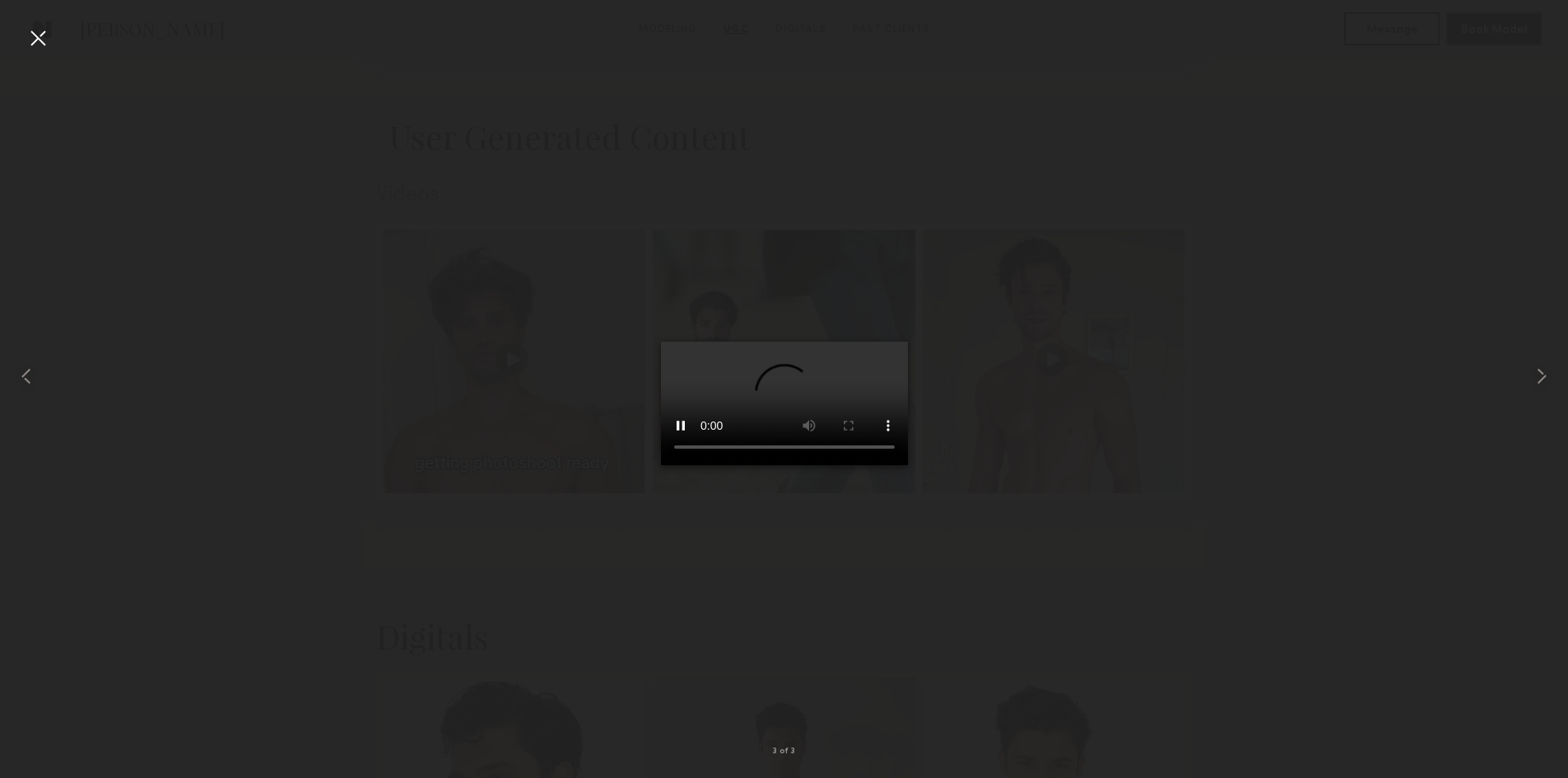
click at [45, 40] on div at bounding box center [37, 37] width 26 height 26
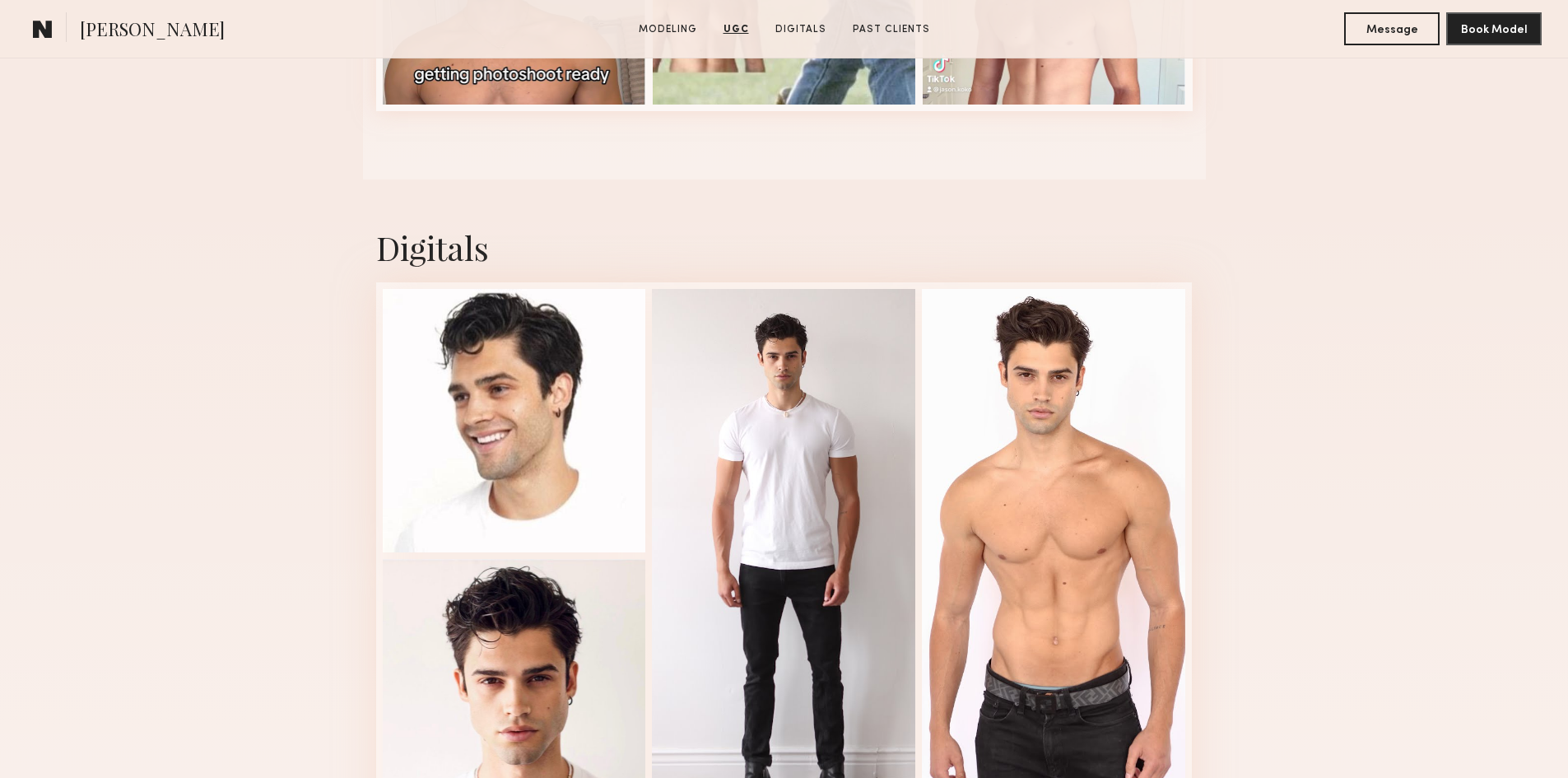
scroll to position [2716, 0]
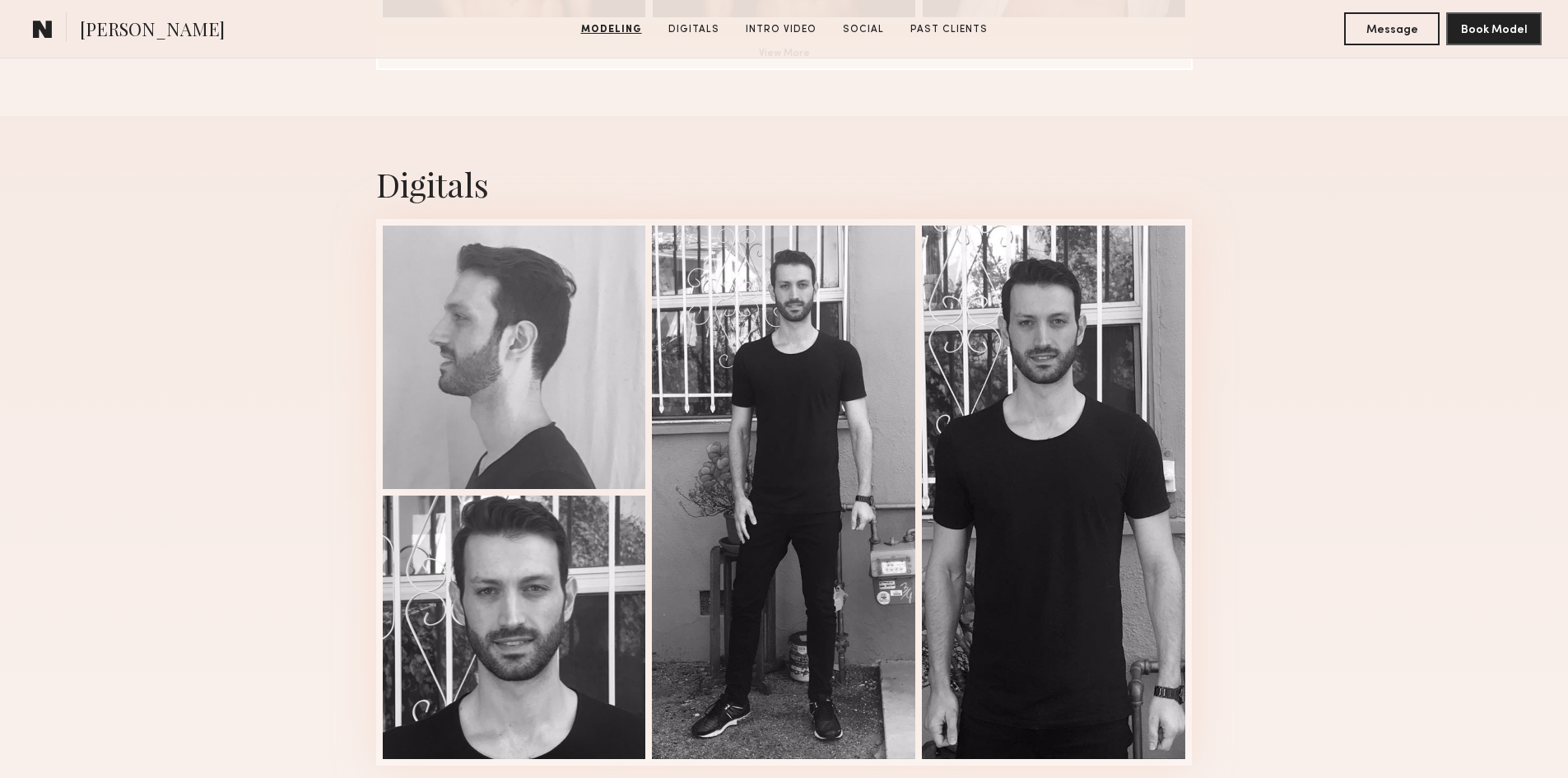
scroll to position [1729, 0]
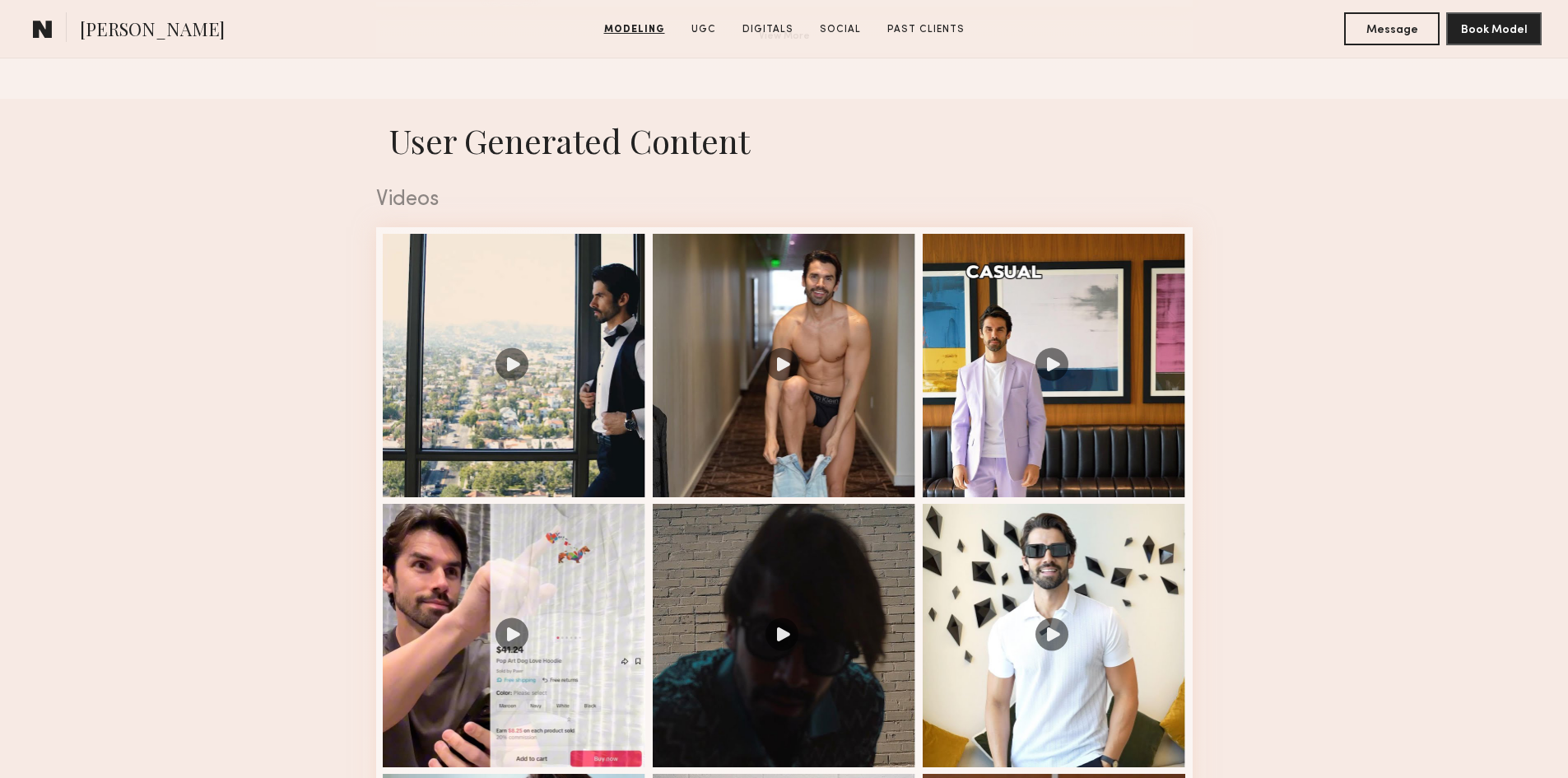
scroll to position [1564, 0]
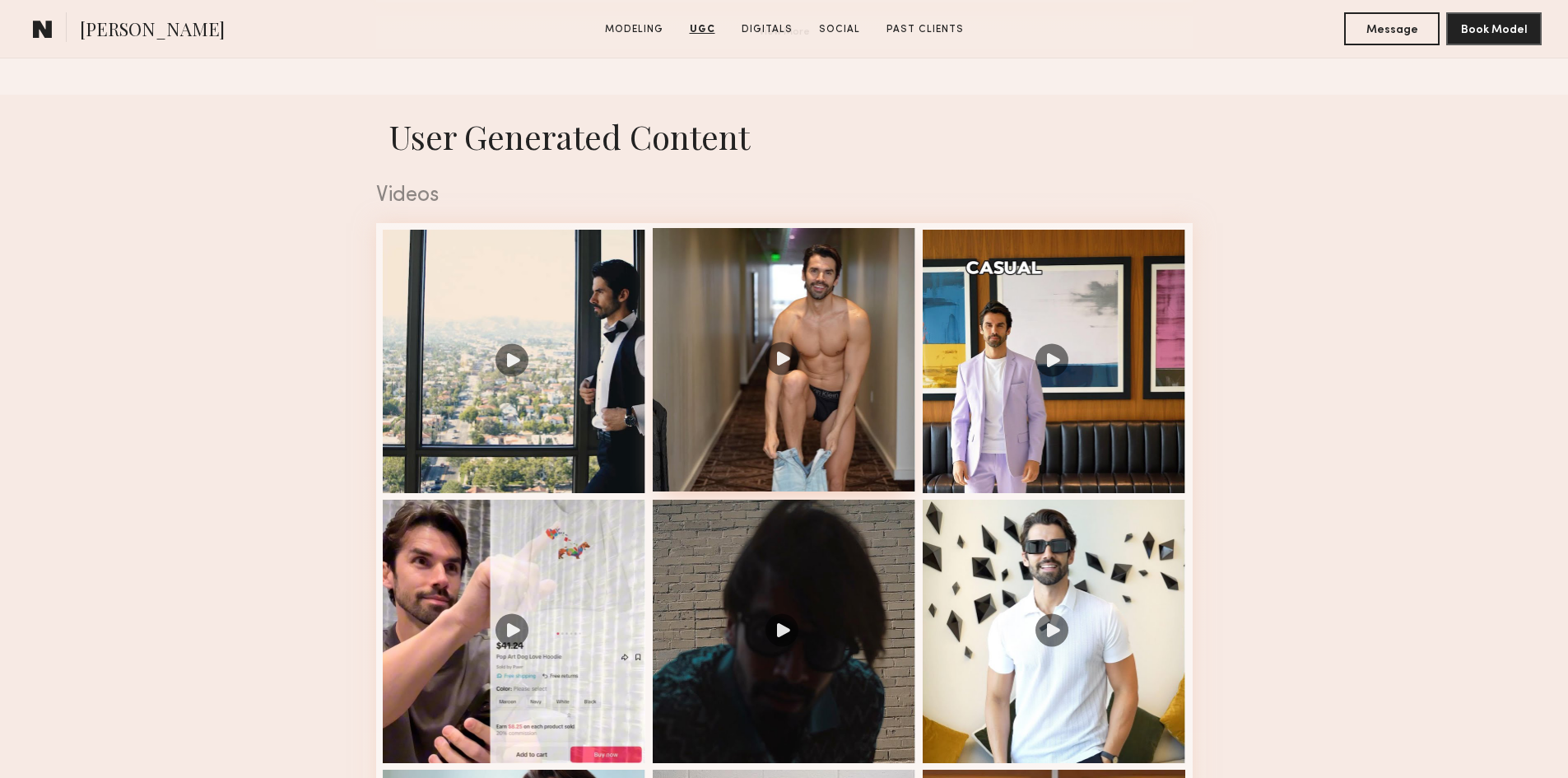
click at [791, 392] on div at bounding box center [784, 360] width 264 height 264
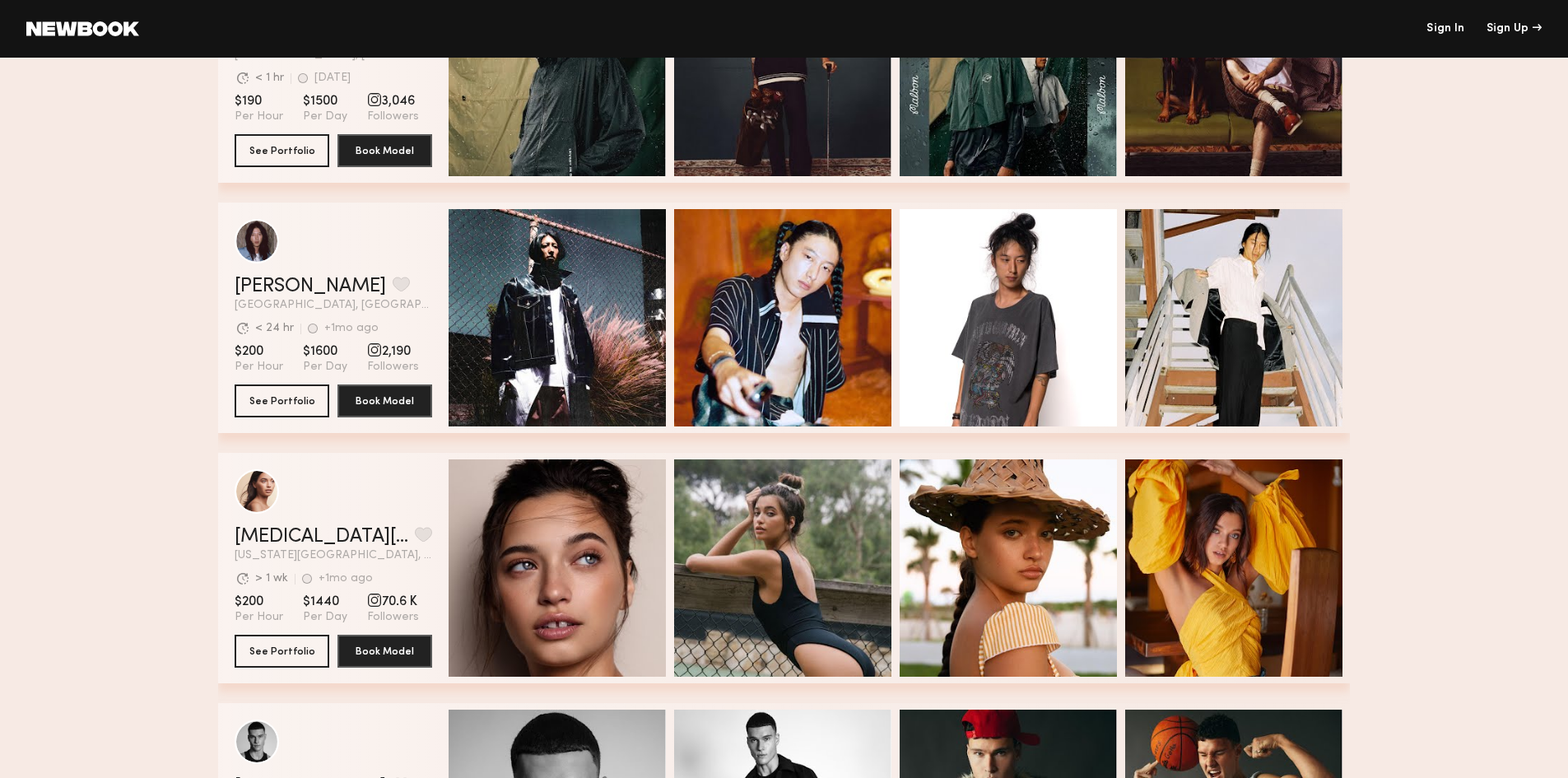
scroll to position [1564, 0]
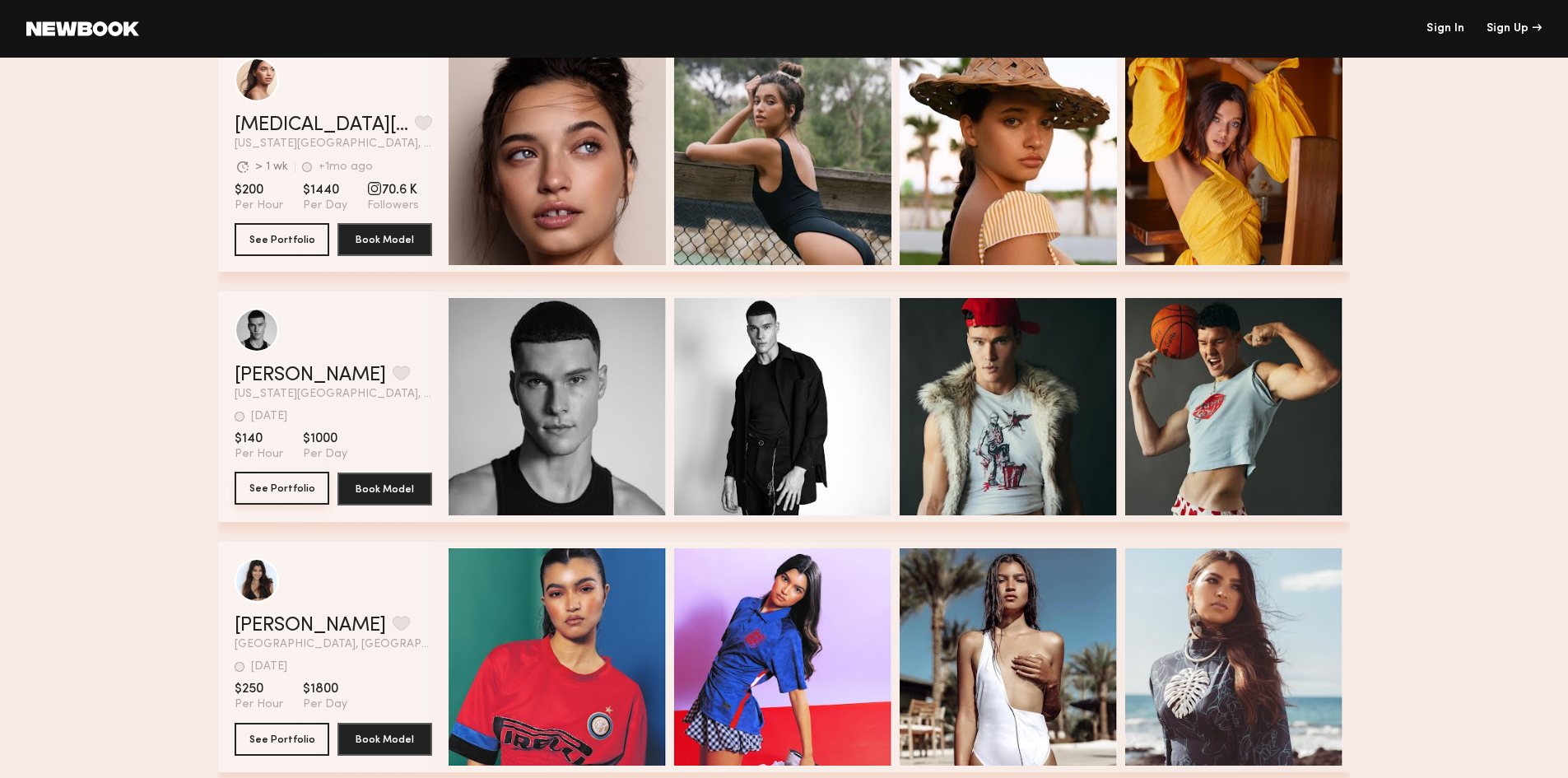
click at [276, 485] on button "See Portfolio" at bounding box center [282, 488] width 94 height 33
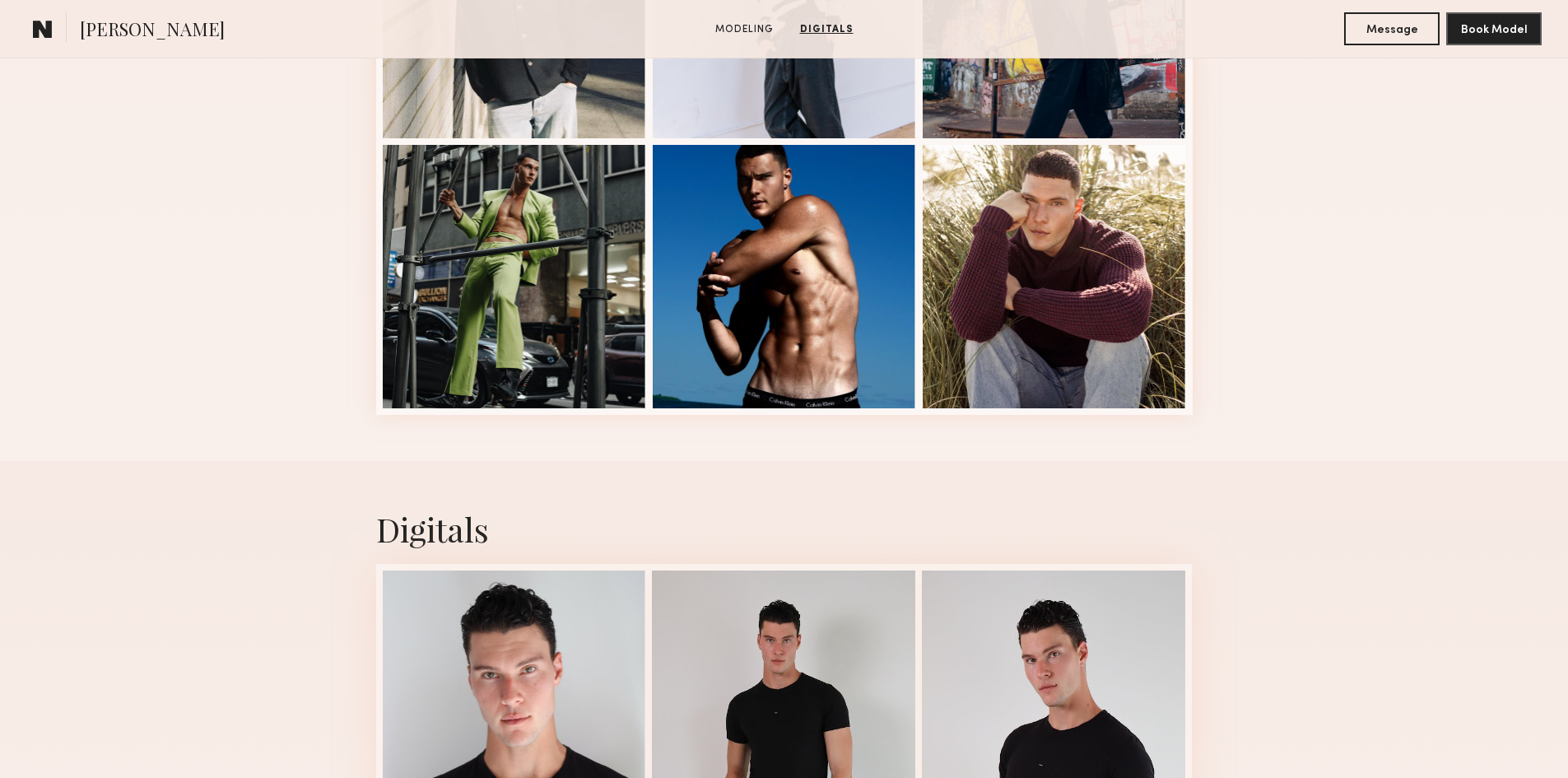
scroll to position [1070, 0]
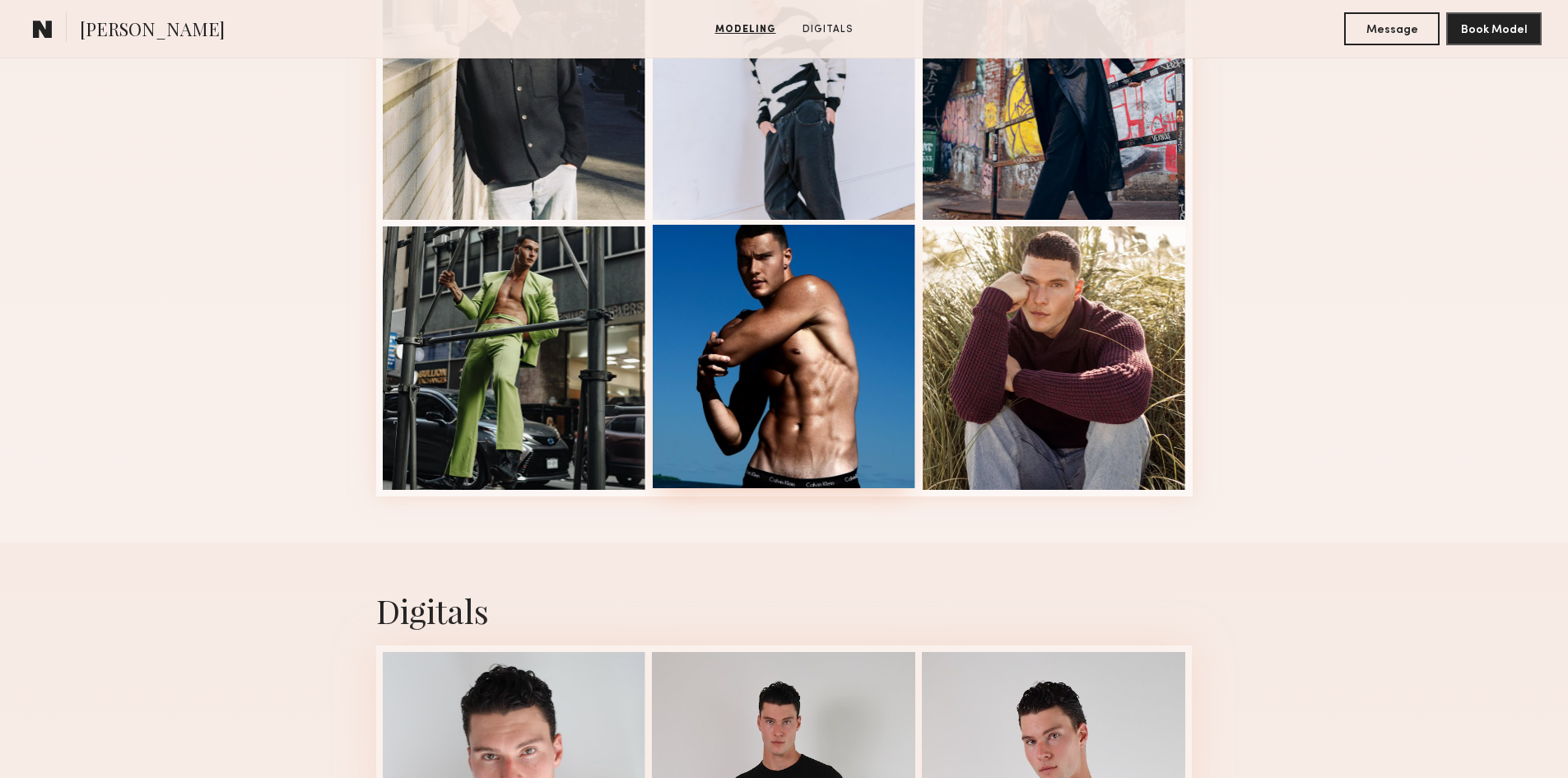
click at [833, 357] on div at bounding box center [784, 356] width 264 height 264
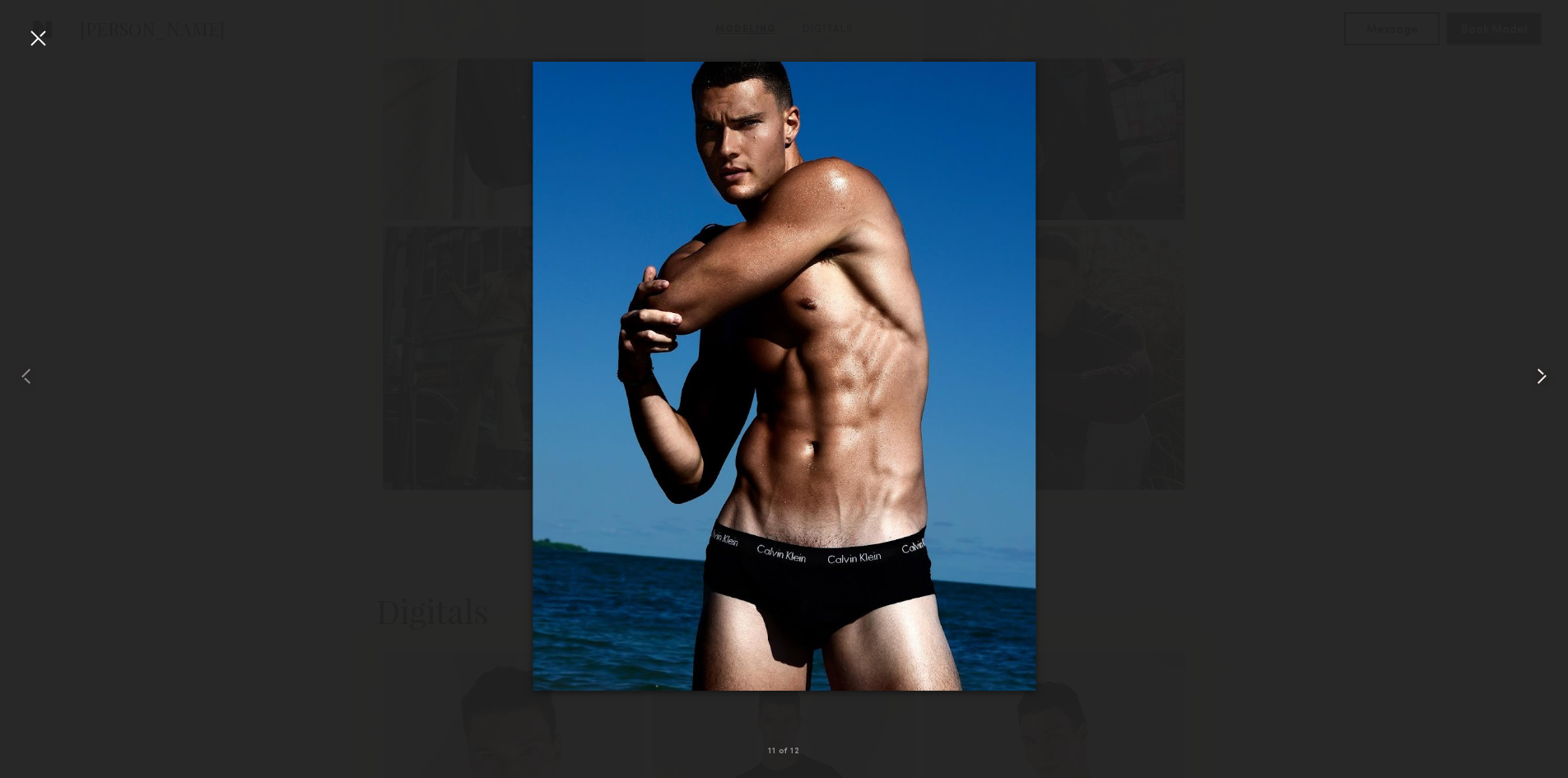
click at [1545, 371] on common-icon at bounding box center [1541, 376] width 26 height 26
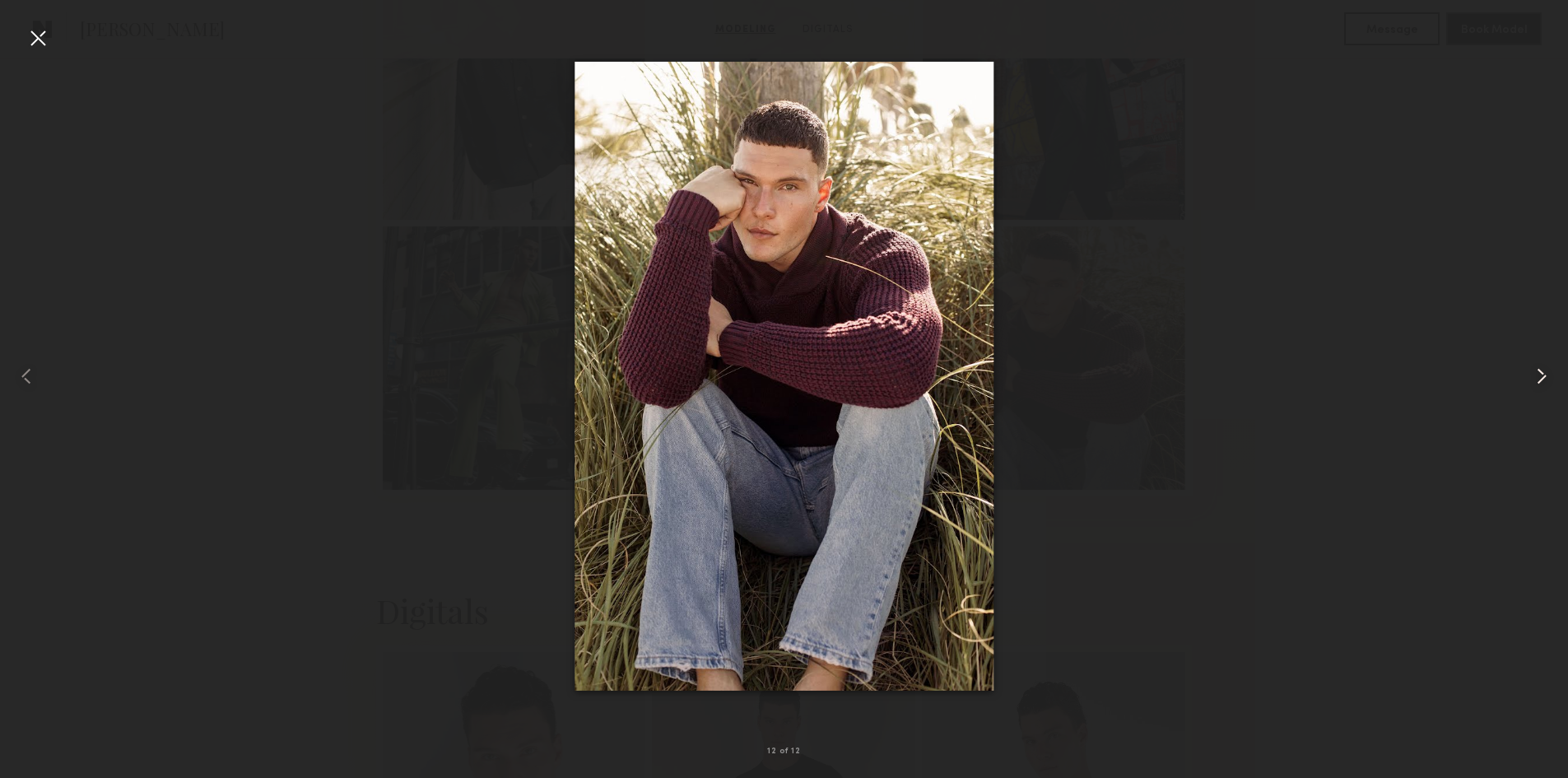
click at [1545, 371] on common-icon at bounding box center [1541, 376] width 26 height 26
